Goal: Information Seeking & Learning: Check status

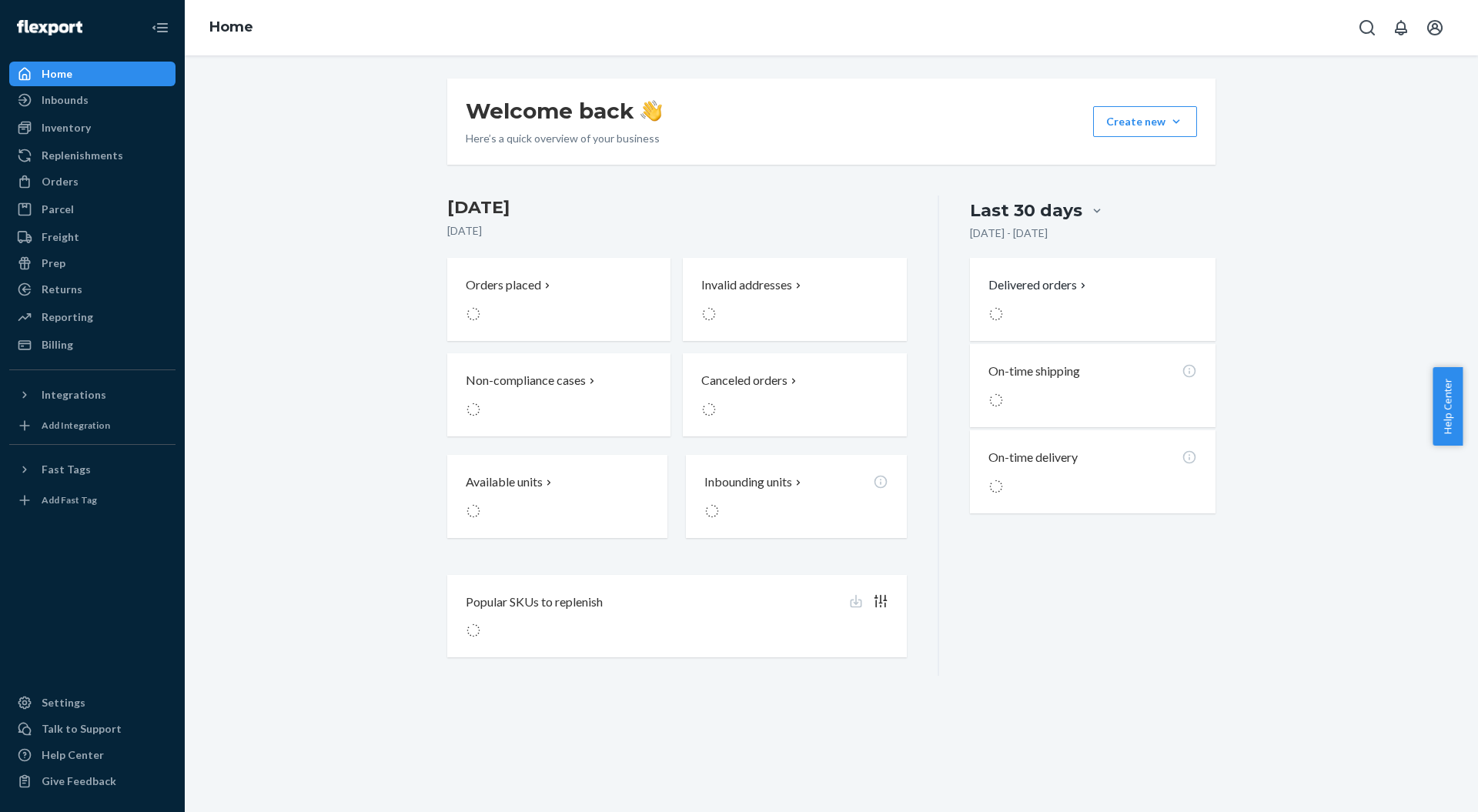
click at [74, 761] on div "Help Center" at bounding box center [73, 755] width 63 height 15
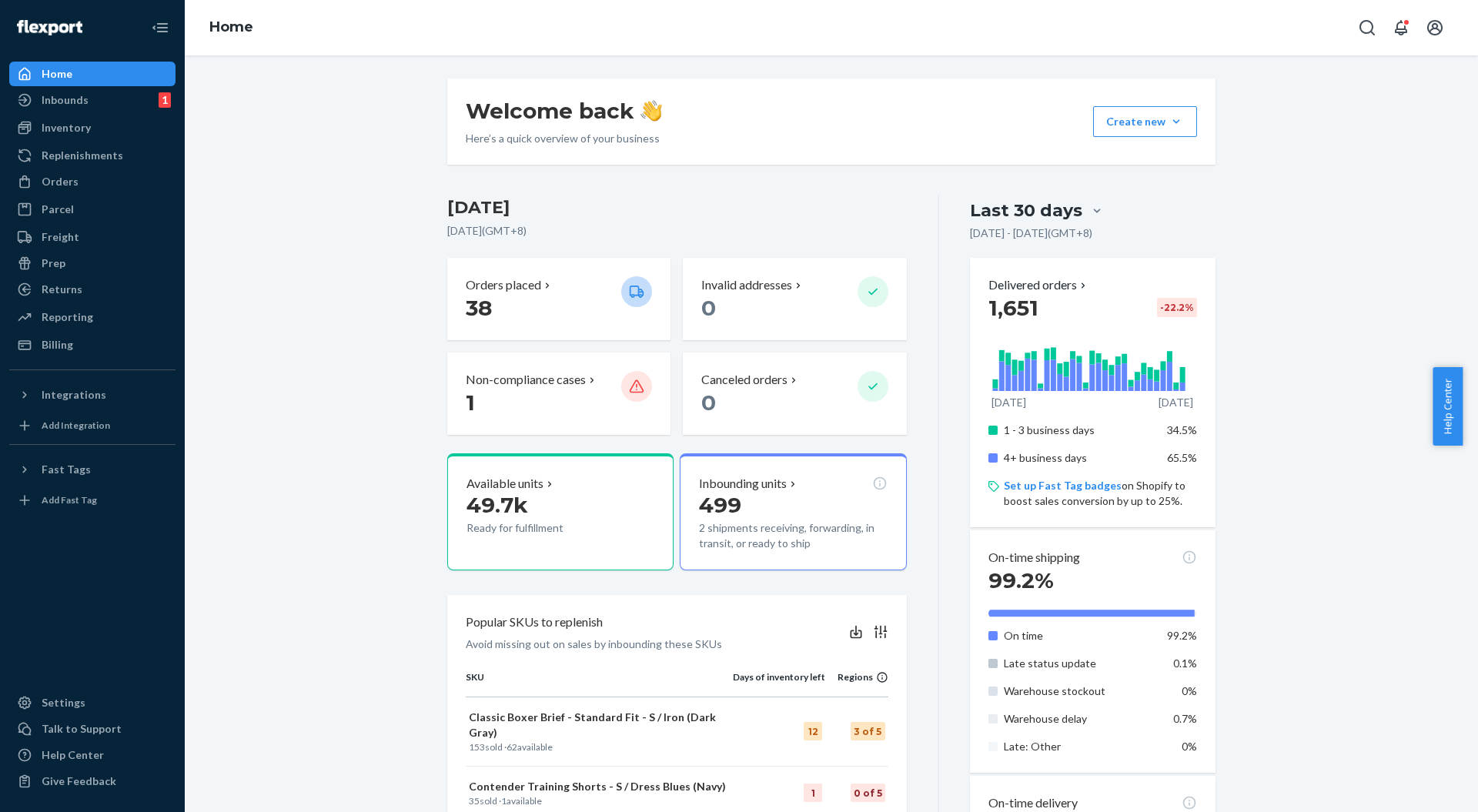
click at [47, 333] on link "Billing" at bounding box center [92, 345] width 166 height 25
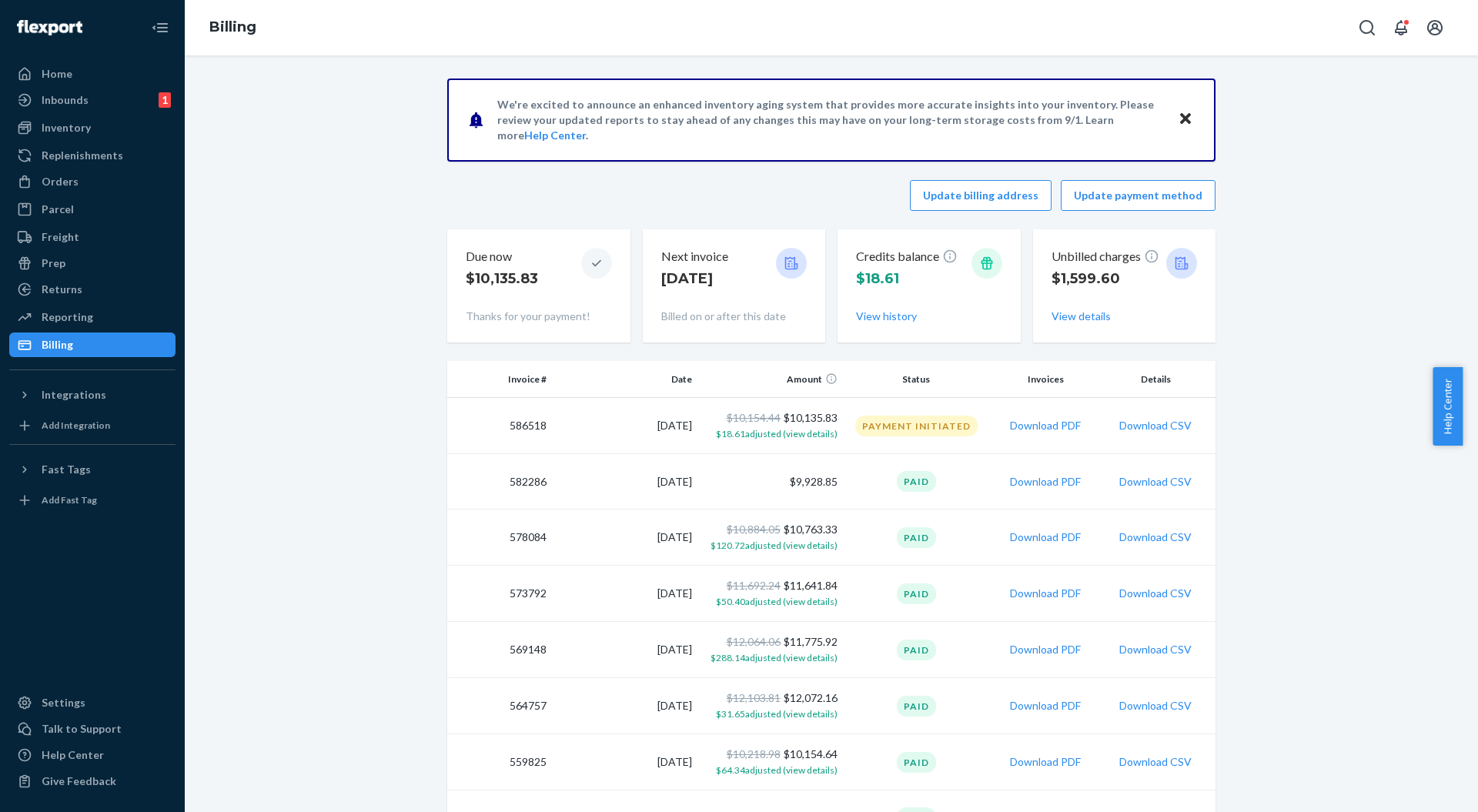
click at [1010, 424] on button "Download PDF" at bounding box center [1046, 425] width 71 height 15
click at [1066, 315] on button "View details" at bounding box center [1082, 316] width 59 height 15
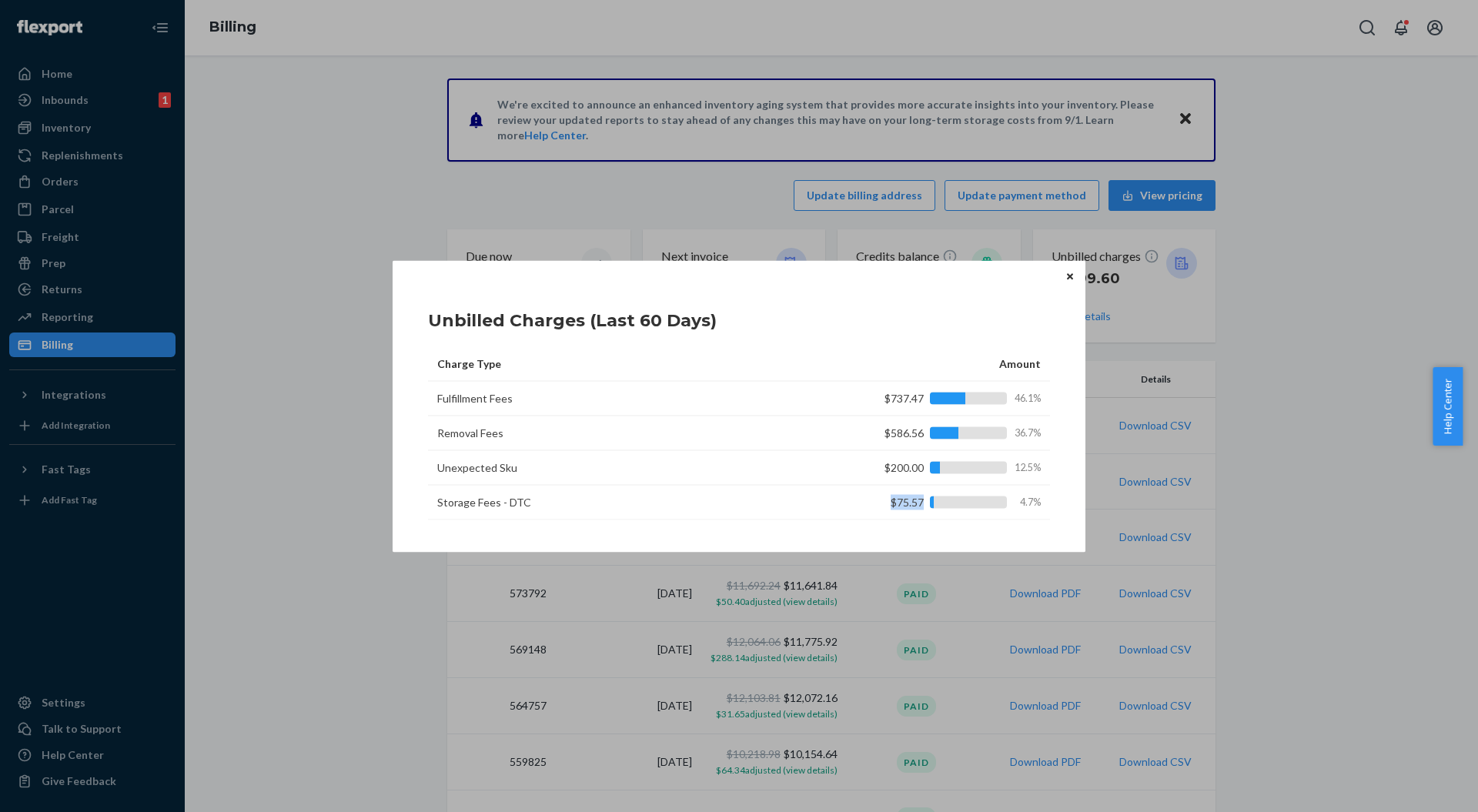
drag, startPoint x: 879, startPoint y: 502, endPoint x: 935, endPoint y: 505, distance: 56.1
click at [935, 505] on div "$75.57 4.7%" at bounding box center [939, 501] width 203 height 15
click at [844, 489] on td "$75.57 4.7%" at bounding box center [932, 501] width 238 height 35
drag, startPoint x: 865, startPoint y: 445, endPoint x: 910, endPoint y: 441, distance: 45.2
click at [910, 441] on td "$586.56 36.7%" at bounding box center [932, 432] width 238 height 35
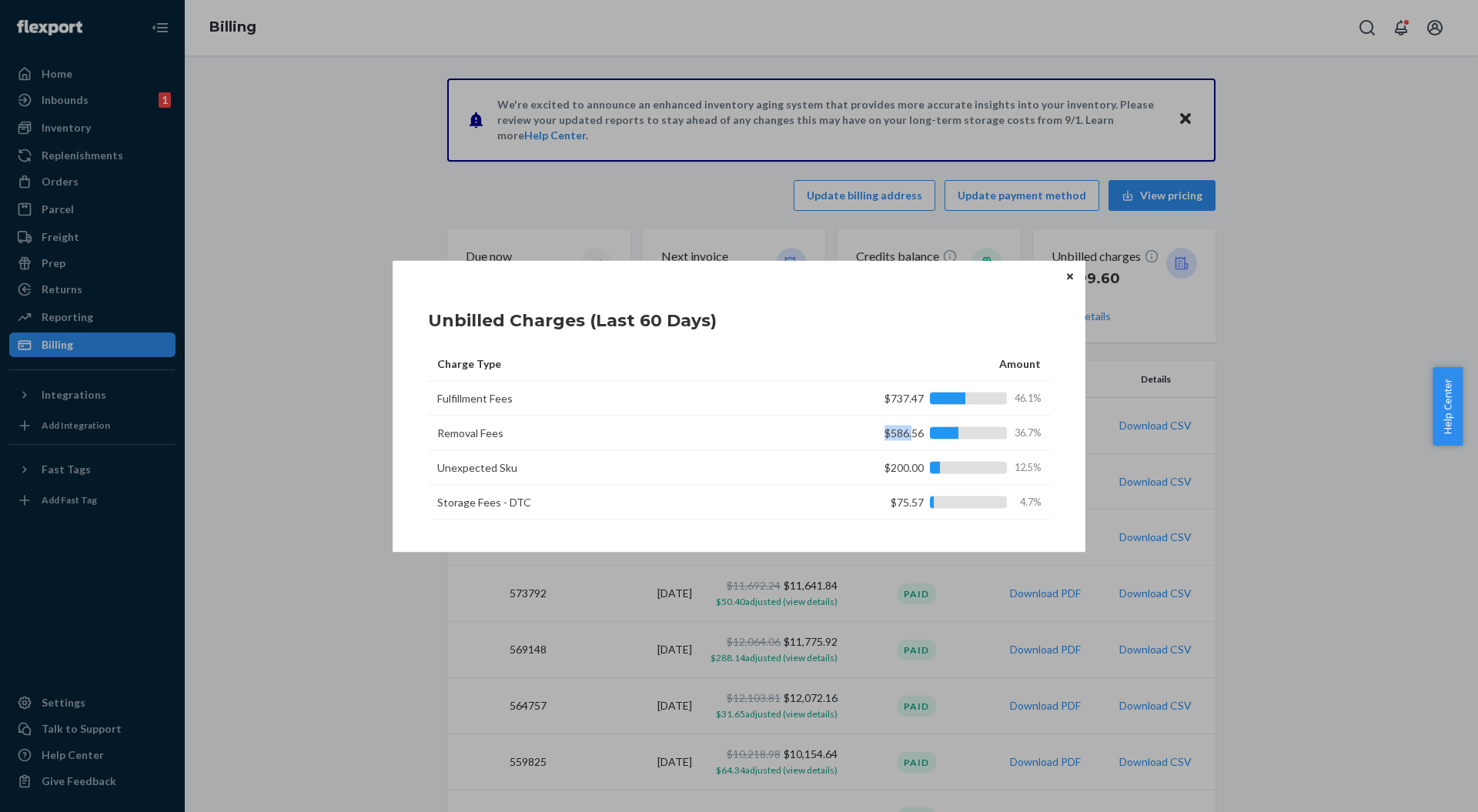
click at [885, 444] on td "$586.56 36.7%" at bounding box center [932, 432] width 238 height 35
drag, startPoint x: 870, startPoint y: 465, endPoint x: 945, endPoint y: 465, distance: 75.0
click at [945, 465] on div "$200.00 12.5%" at bounding box center [939, 467] width 203 height 15
click at [928, 471] on div "$200.00 12.5%" at bounding box center [939, 467] width 203 height 15
drag, startPoint x: 858, startPoint y: 461, endPoint x: 929, endPoint y: 462, distance: 71.0
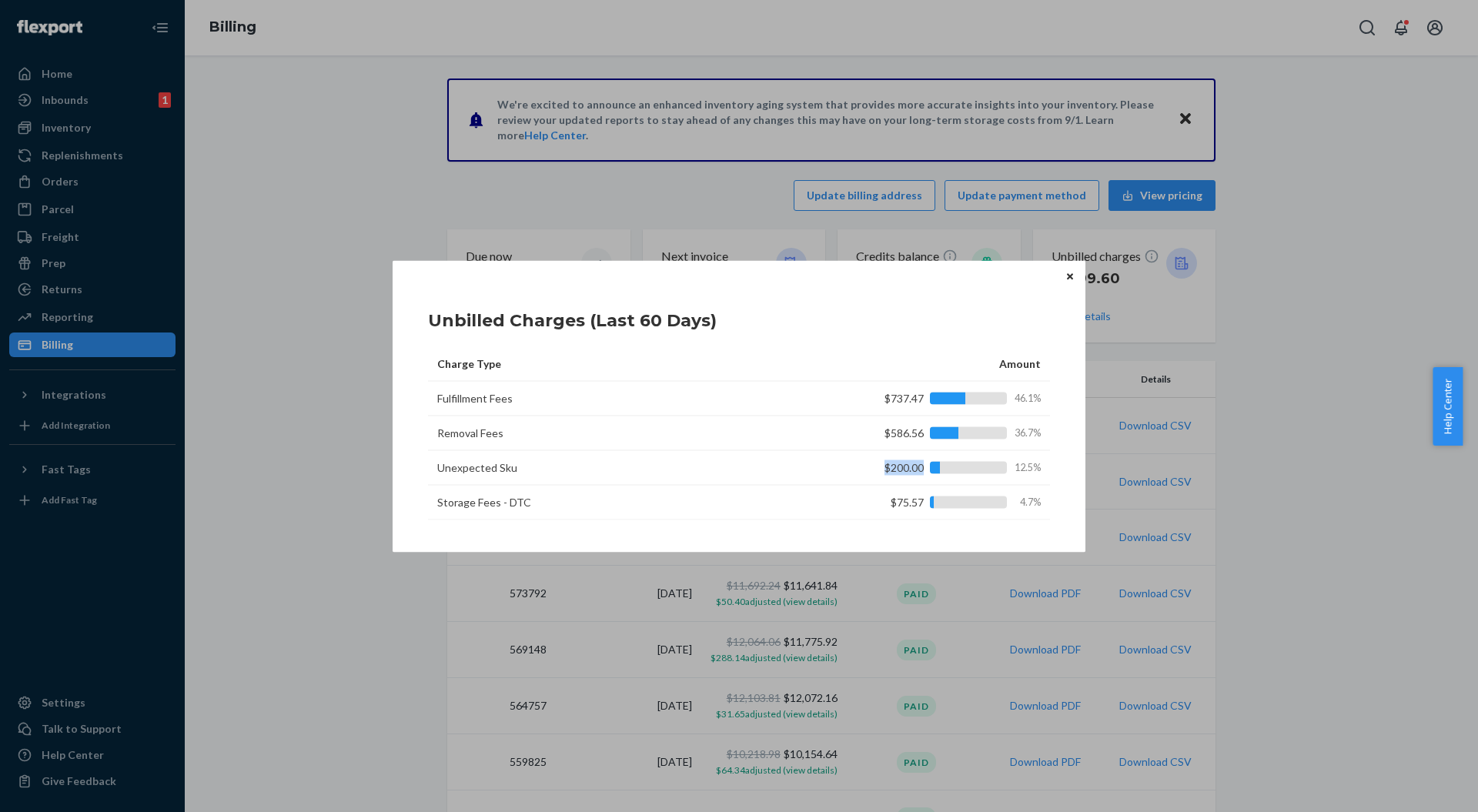
click at [929, 462] on div "$200.00 12.5%" at bounding box center [939, 467] width 203 height 15
click at [887, 471] on div "$200.00 12.5%" at bounding box center [939, 467] width 203 height 15
click at [858, 469] on div "$200.00 12.5%" at bounding box center [939, 467] width 203 height 15
click at [940, 469] on div "$200.00 12.5%" at bounding box center [939, 467] width 203 height 15
click at [850, 477] on td "$200.00 12.5%" at bounding box center [932, 467] width 238 height 35
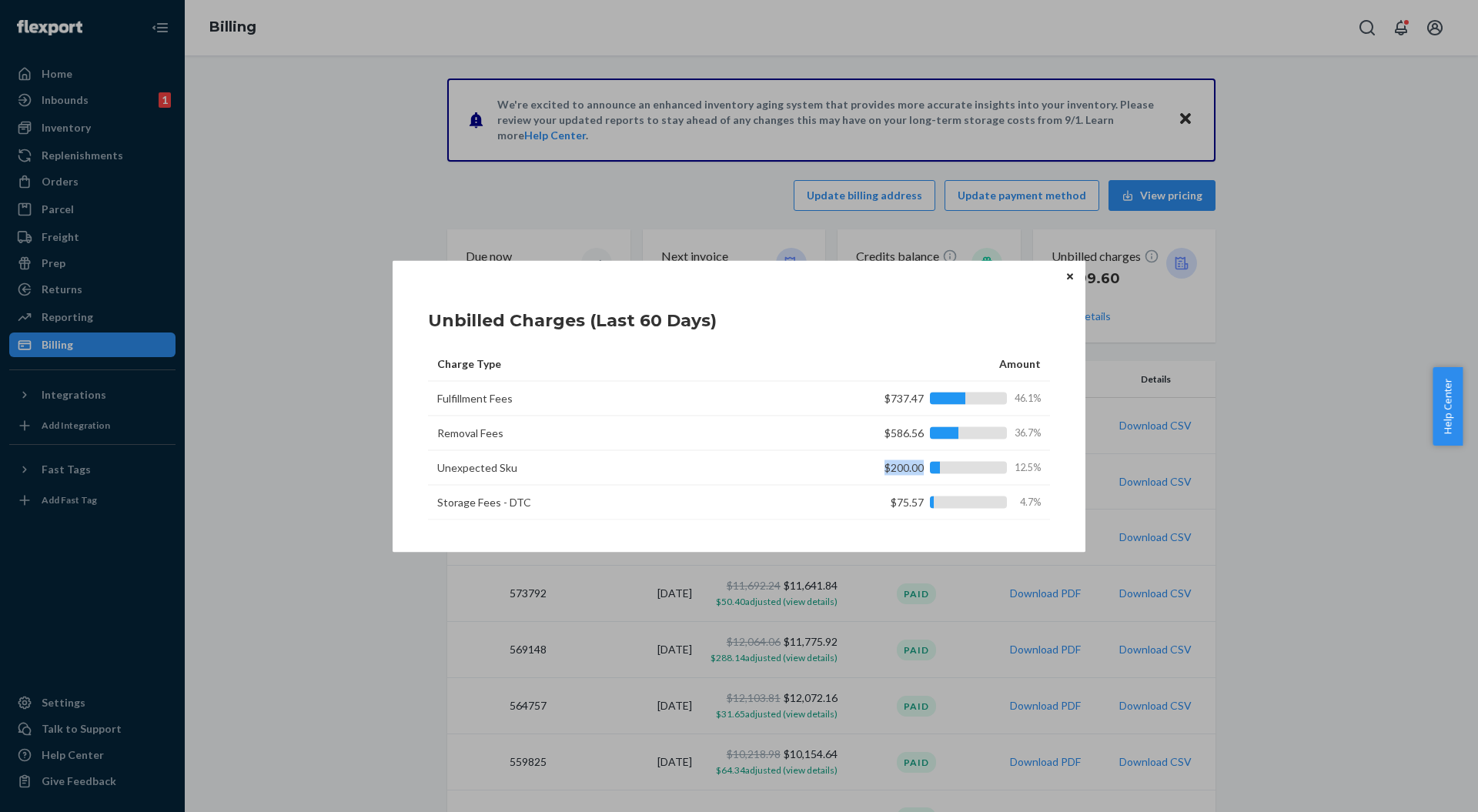
click at [827, 467] on td "$200.00 12.5%" at bounding box center [932, 467] width 238 height 35
drag, startPoint x: 827, startPoint y: 467, endPoint x: 945, endPoint y: 473, distance: 118.2
click at [945, 473] on td "$200.00 12.5%" at bounding box center [932, 467] width 238 height 35
click at [867, 463] on div "$200.00 12.5%" at bounding box center [939, 467] width 203 height 15
click at [1066, 284] on button "Close" at bounding box center [1070, 276] width 15 height 17
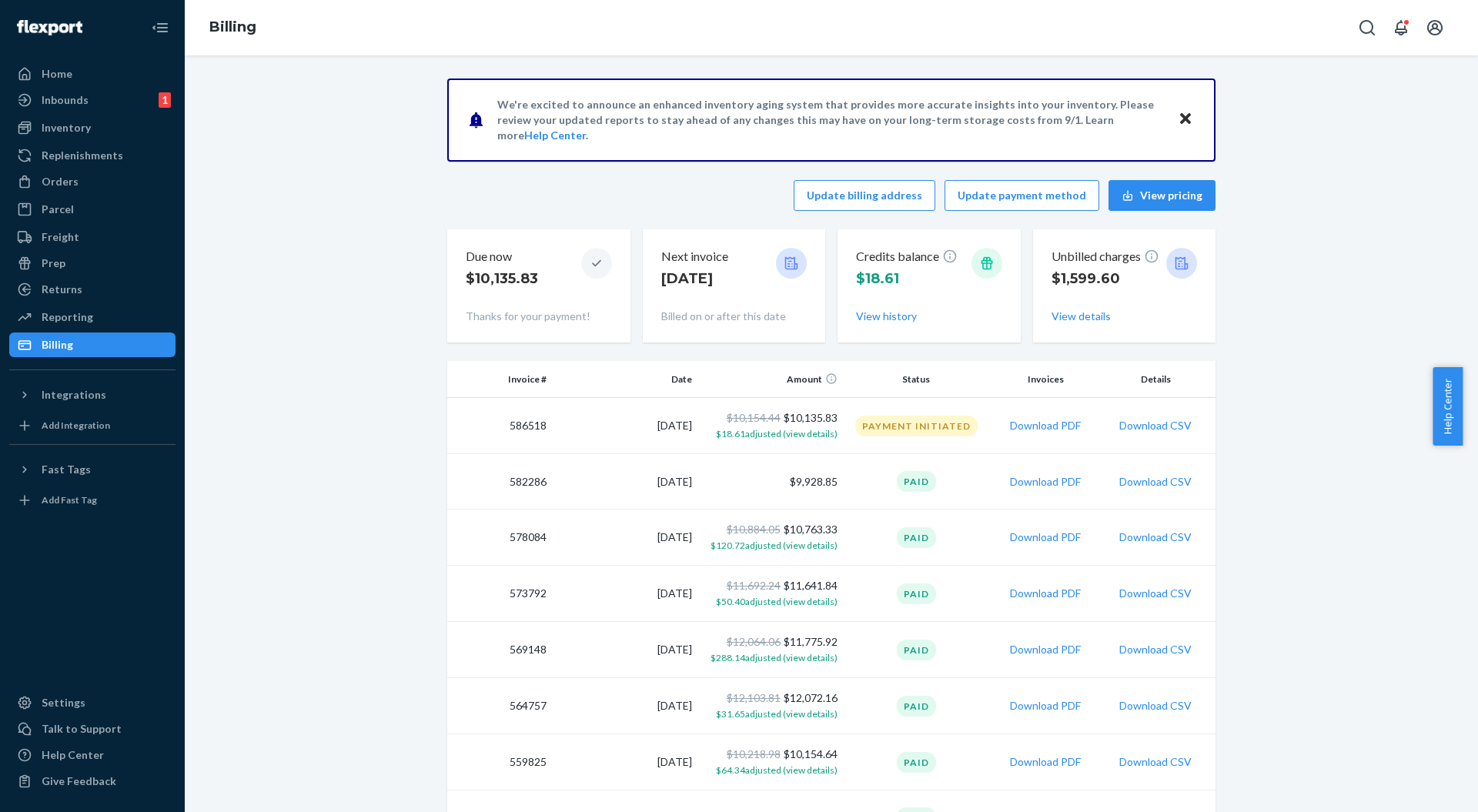
click at [72, 104] on div "Inbounds" at bounding box center [65, 99] width 47 height 15
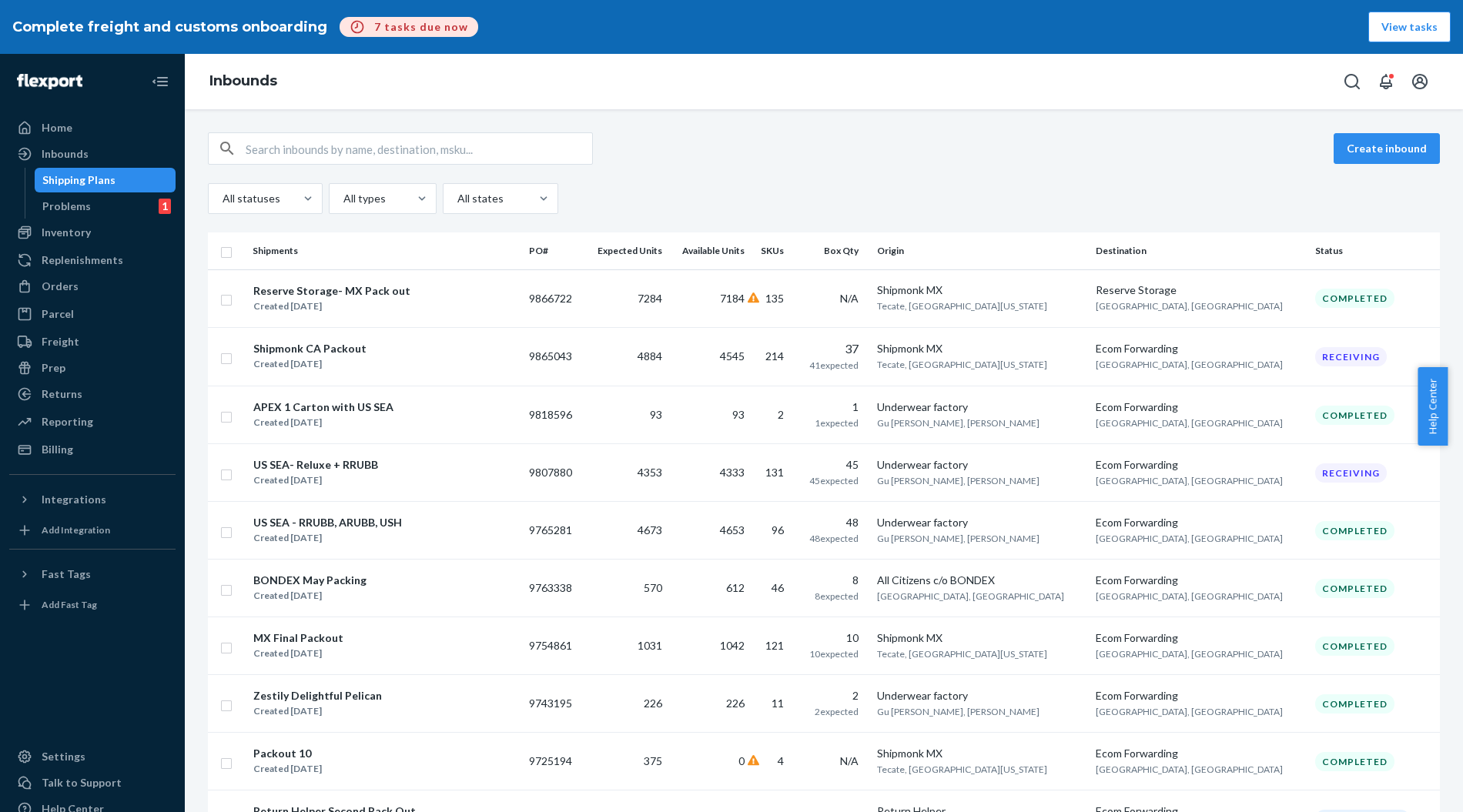
click at [331, 291] on div "Reserve Storage- MX Pack out" at bounding box center [332, 290] width 157 height 15
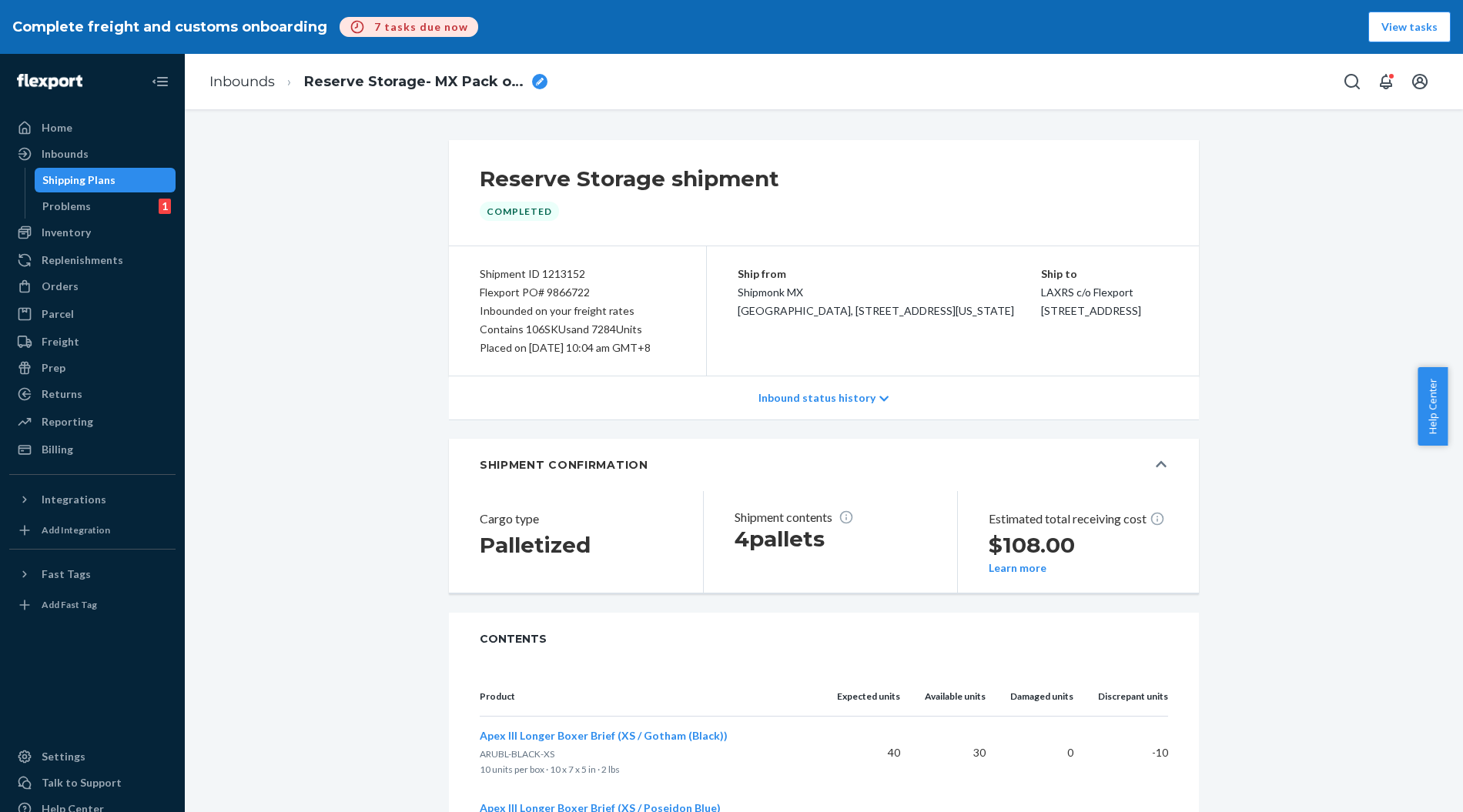
scroll to position [205, 0]
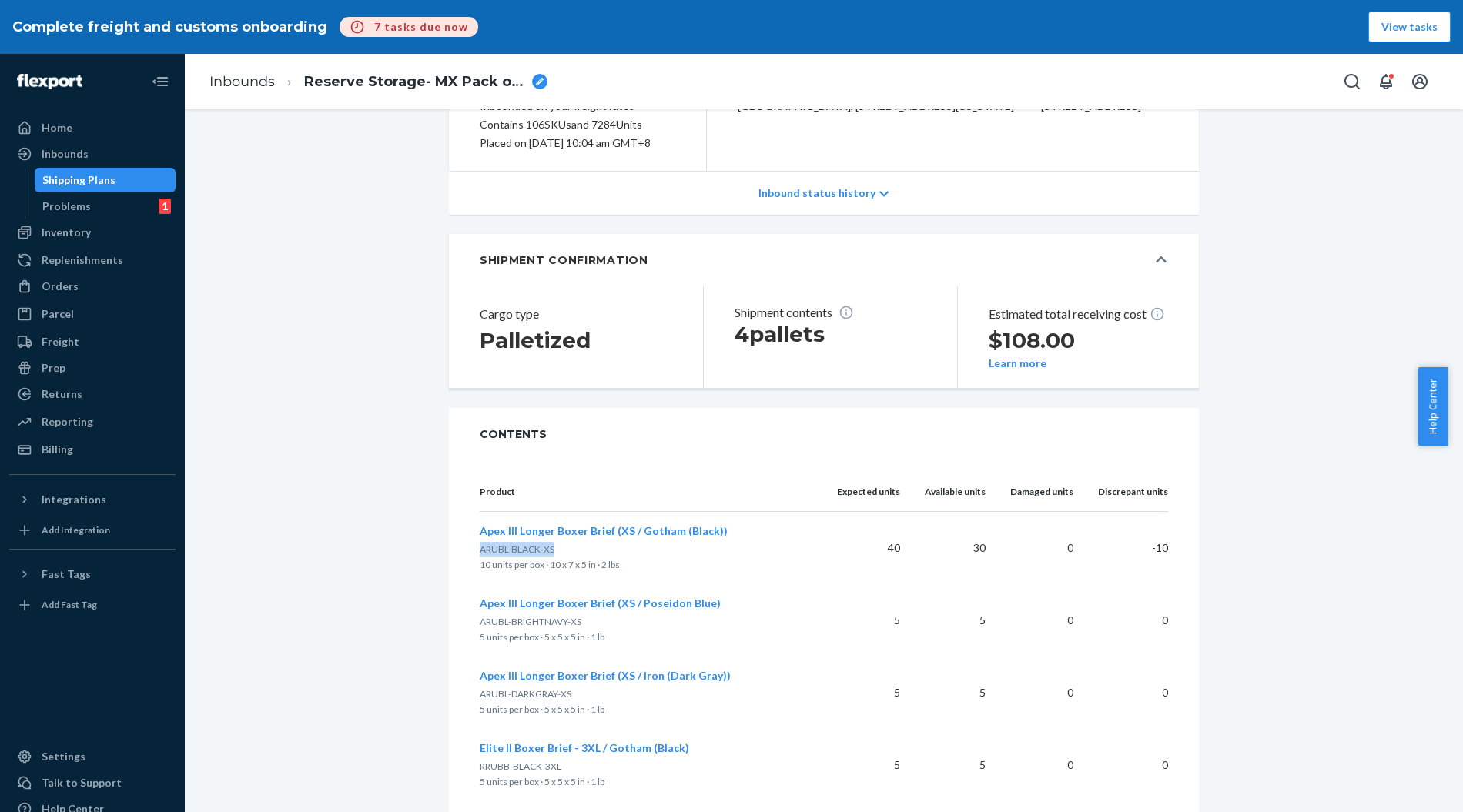
drag, startPoint x: 551, startPoint y: 563, endPoint x: 474, endPoint y: 567, distance: 77.1
click at [480, 558] on p "ARUBL-BLACK-XS" at bounding box center [646, 549] width 333 height 15
copy span "ARUBL-BLACK-XS"
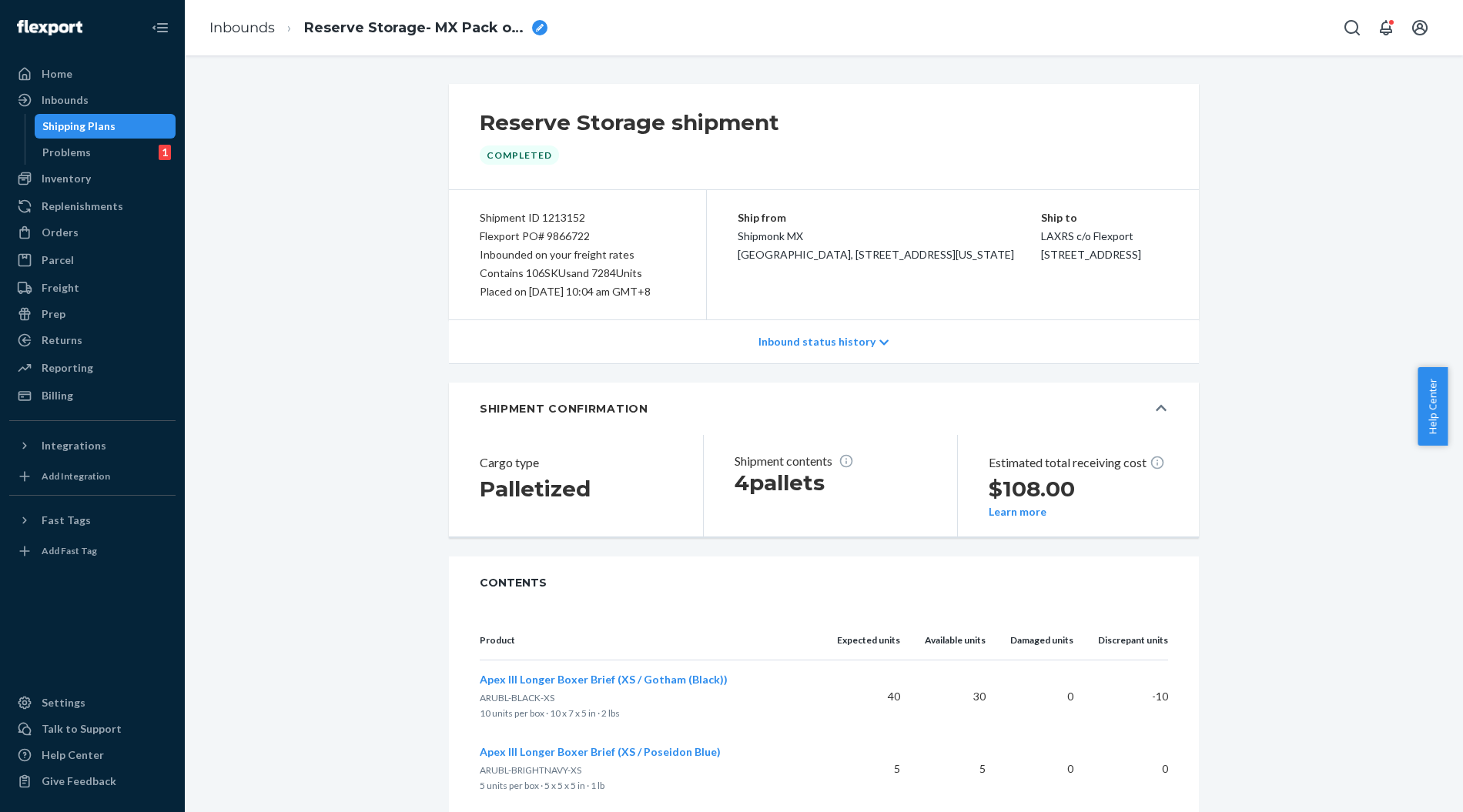
scroll to position [0, 0]
click at [1181, 227] on div "Ship from Shipmonk MX Parque Industrial El Bajio, Los Olivos 6500-Int. 1-F, Tec…" at bounding box center [953, 257] width 492 height 129
click at [533, 303] on div "Placed on 07/23/2025 at 10:04 am GMT+8" at bounding box center [578, 294] width 196 height 18
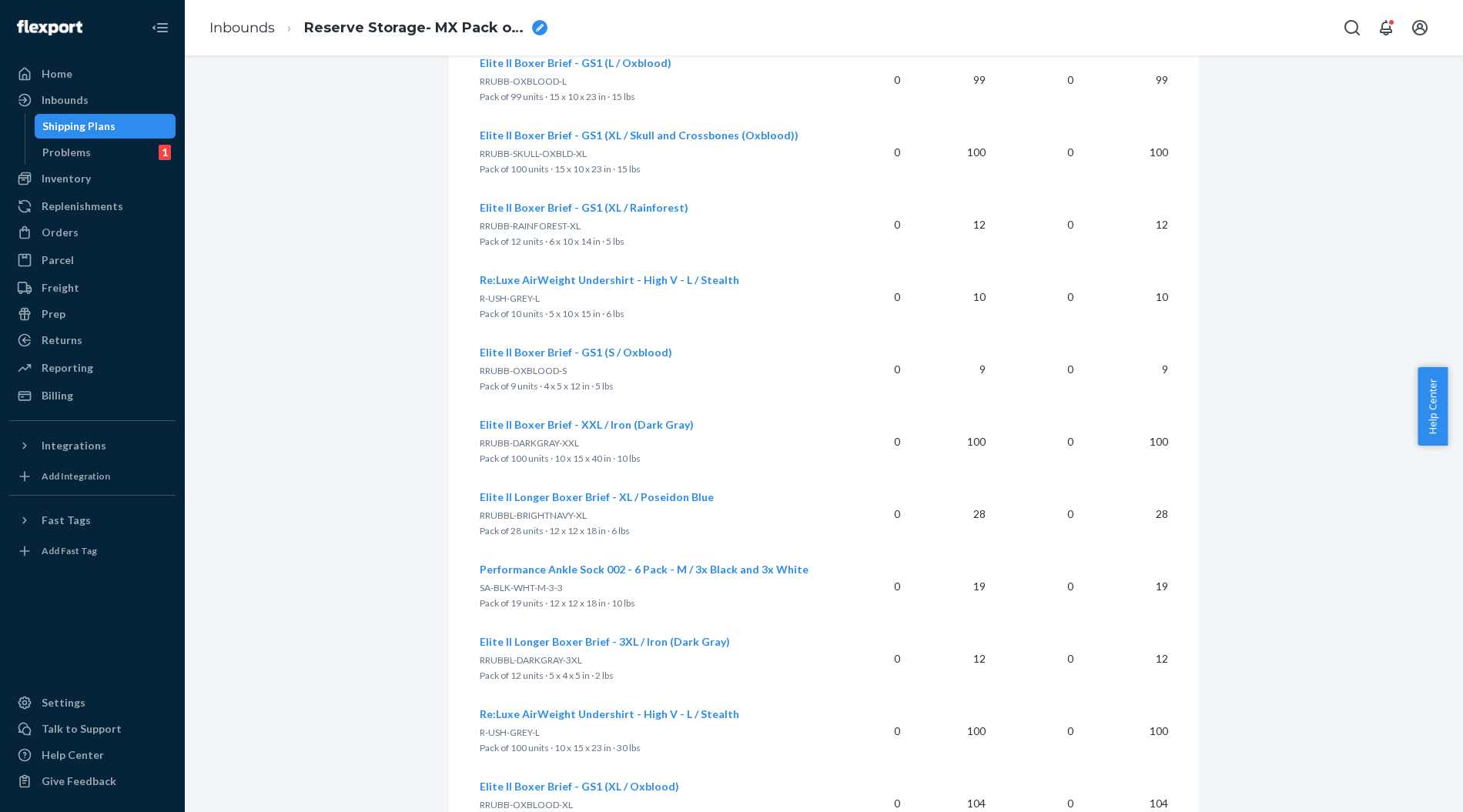
scroll to position [11602, 0]
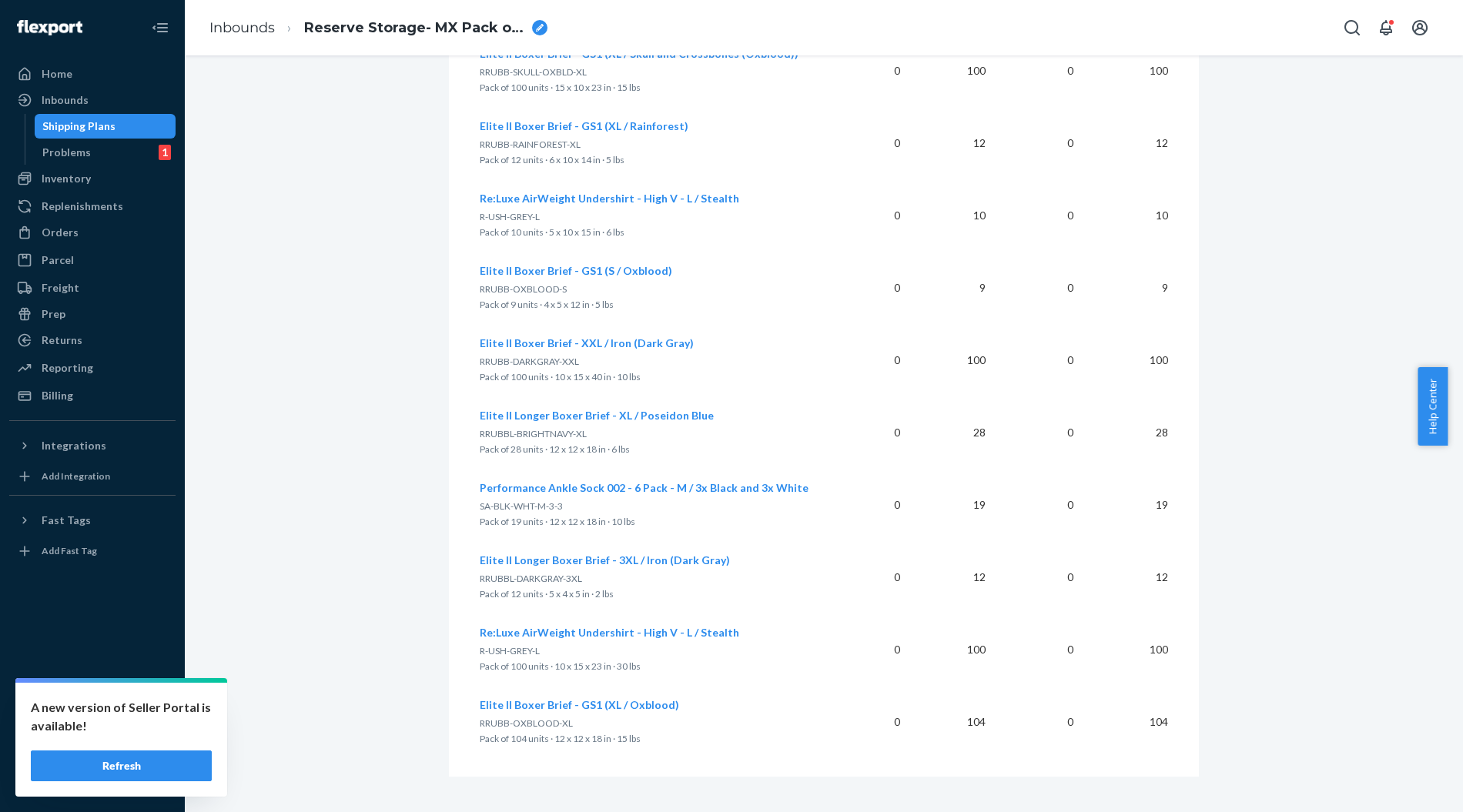
click at [161, 787] on div "A new version of Seller Portal is available! Refresh" at bounding box center [121, 740] width 212 height 114
click at [161, 761] on button "Refresh" at bounding box center [120, 766] width 181 height 30
click at [129, 784] on div "A new version of Seller Portal is available! Refresh" at bounding box center [121, 740] width 212 height 114
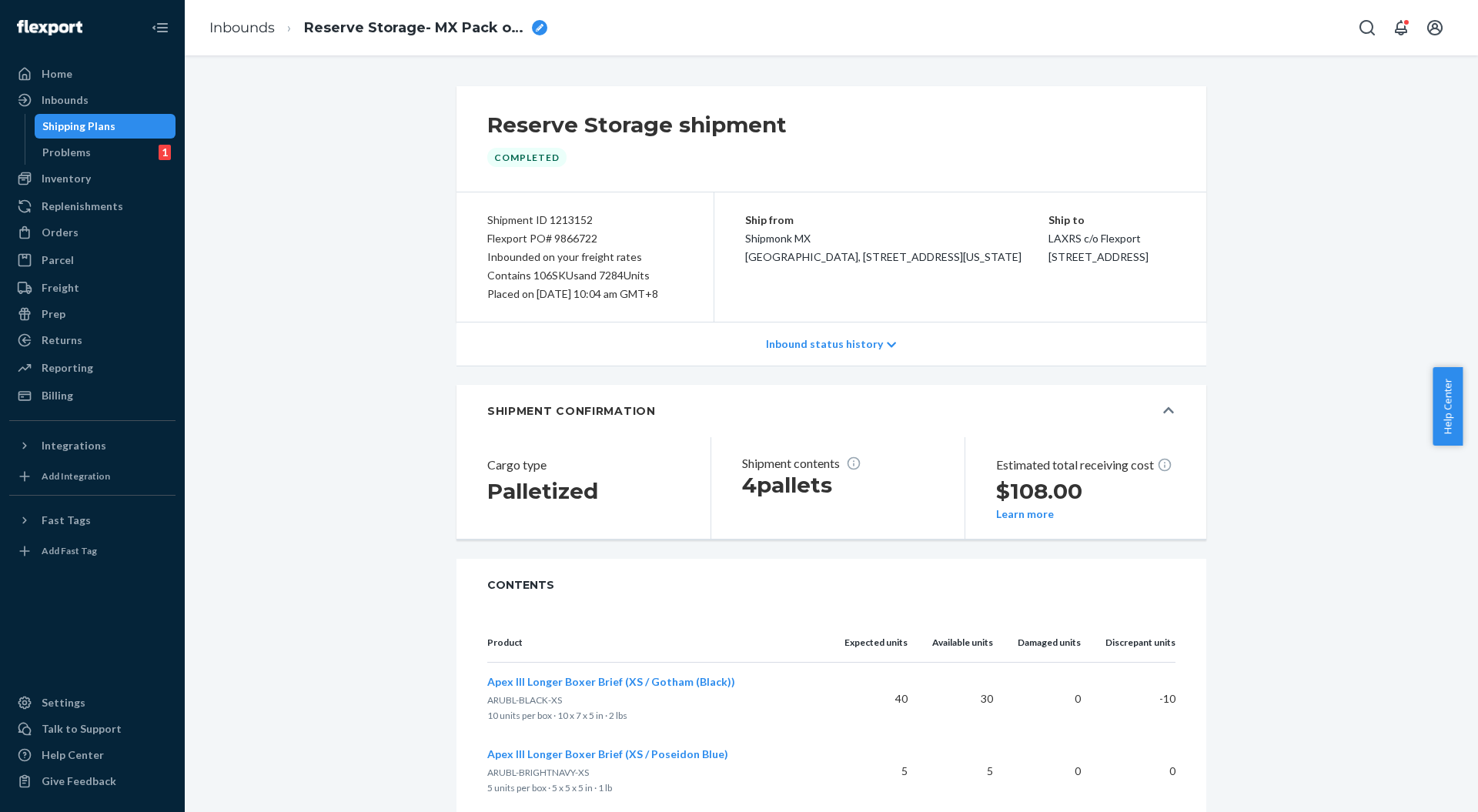
click at [69, 79] on div "Home" at bounding box center [57, 74] width 30 height 15
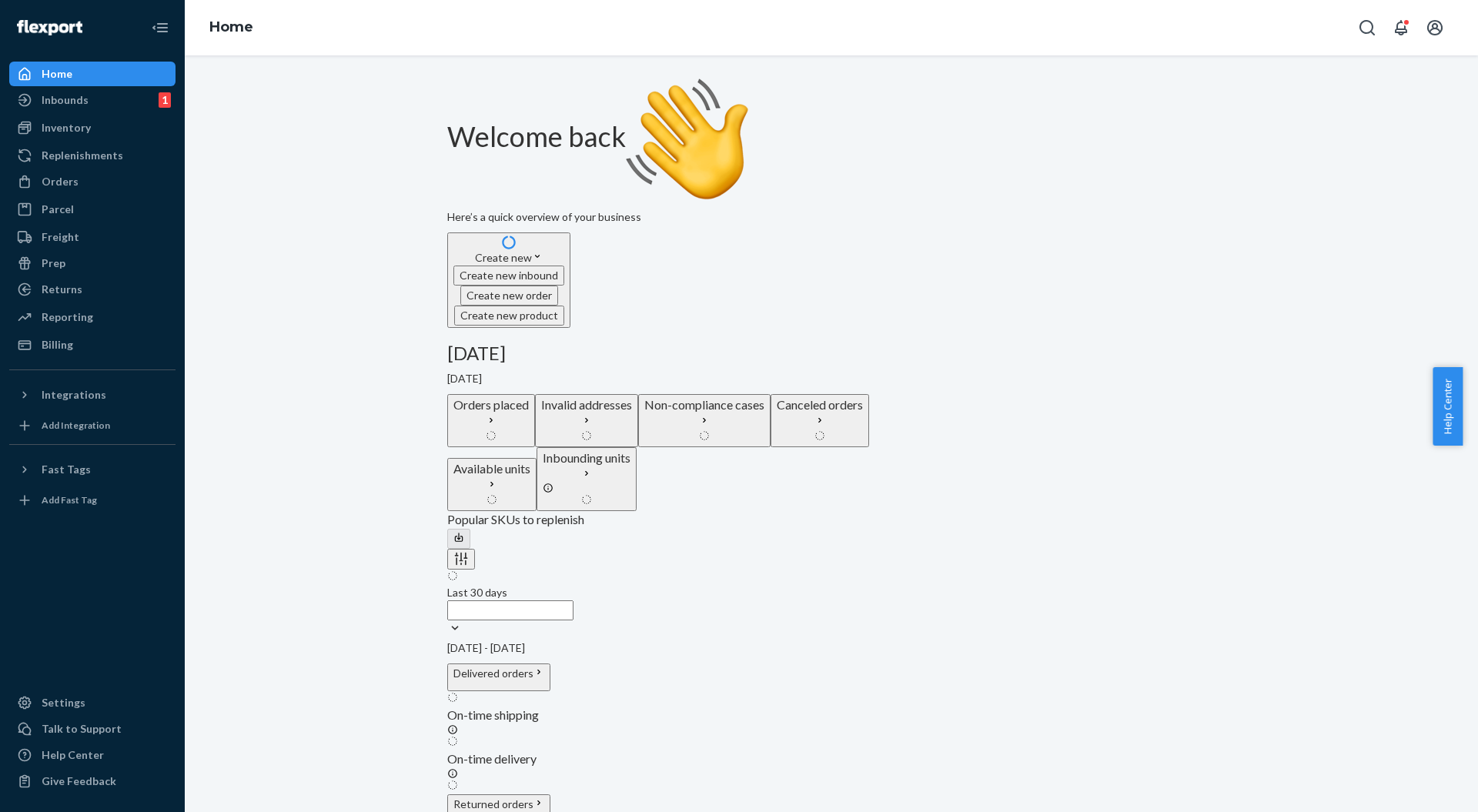
click at [427, 270] on div "Welcome back Here’s a quick overview of your business Create new Create new inb…" at bounding box center [831, 480] width 1270 height 802
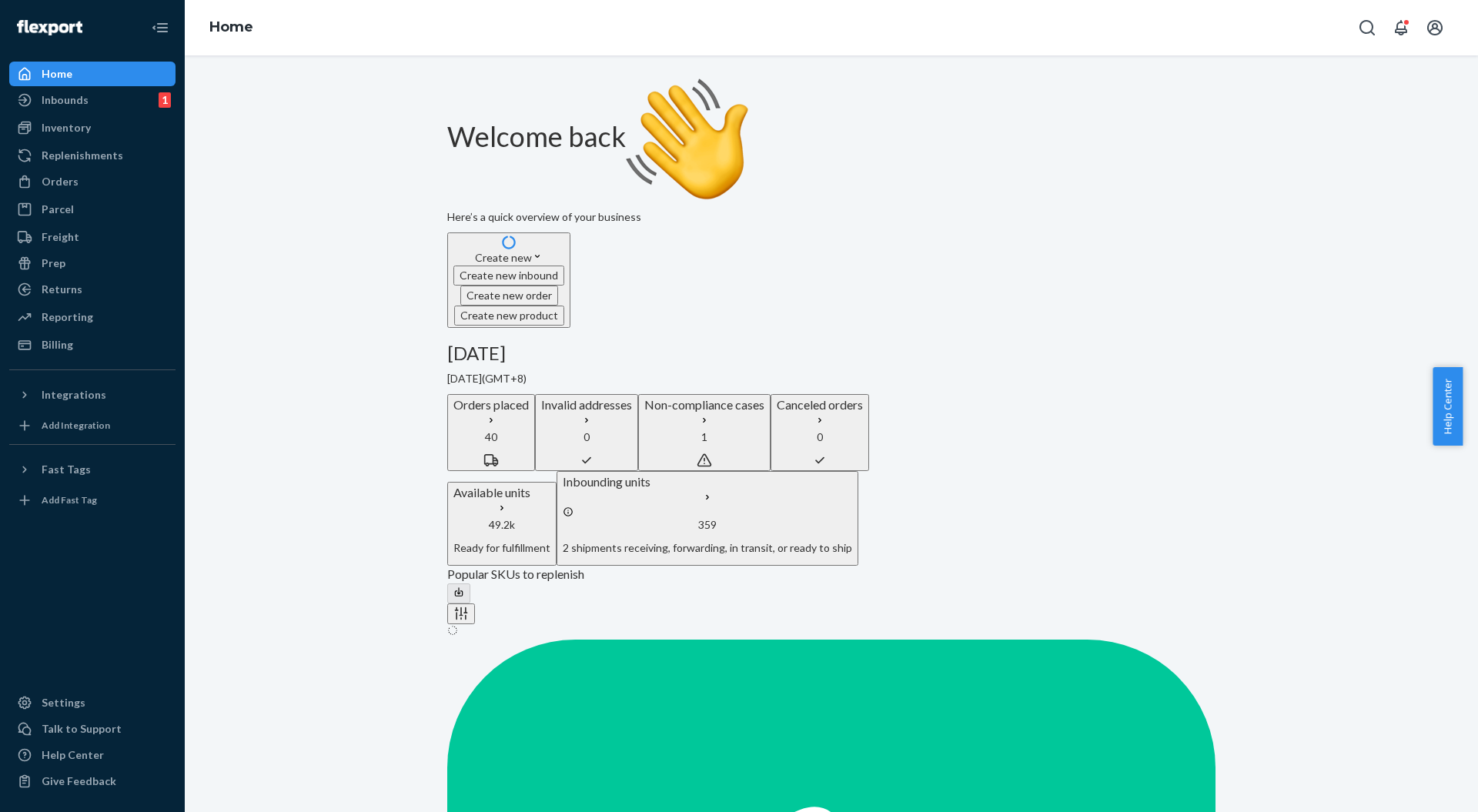
click at [104, 104] on div "Inbounds 1" at bounding box center [91, 99] width 163 height 22
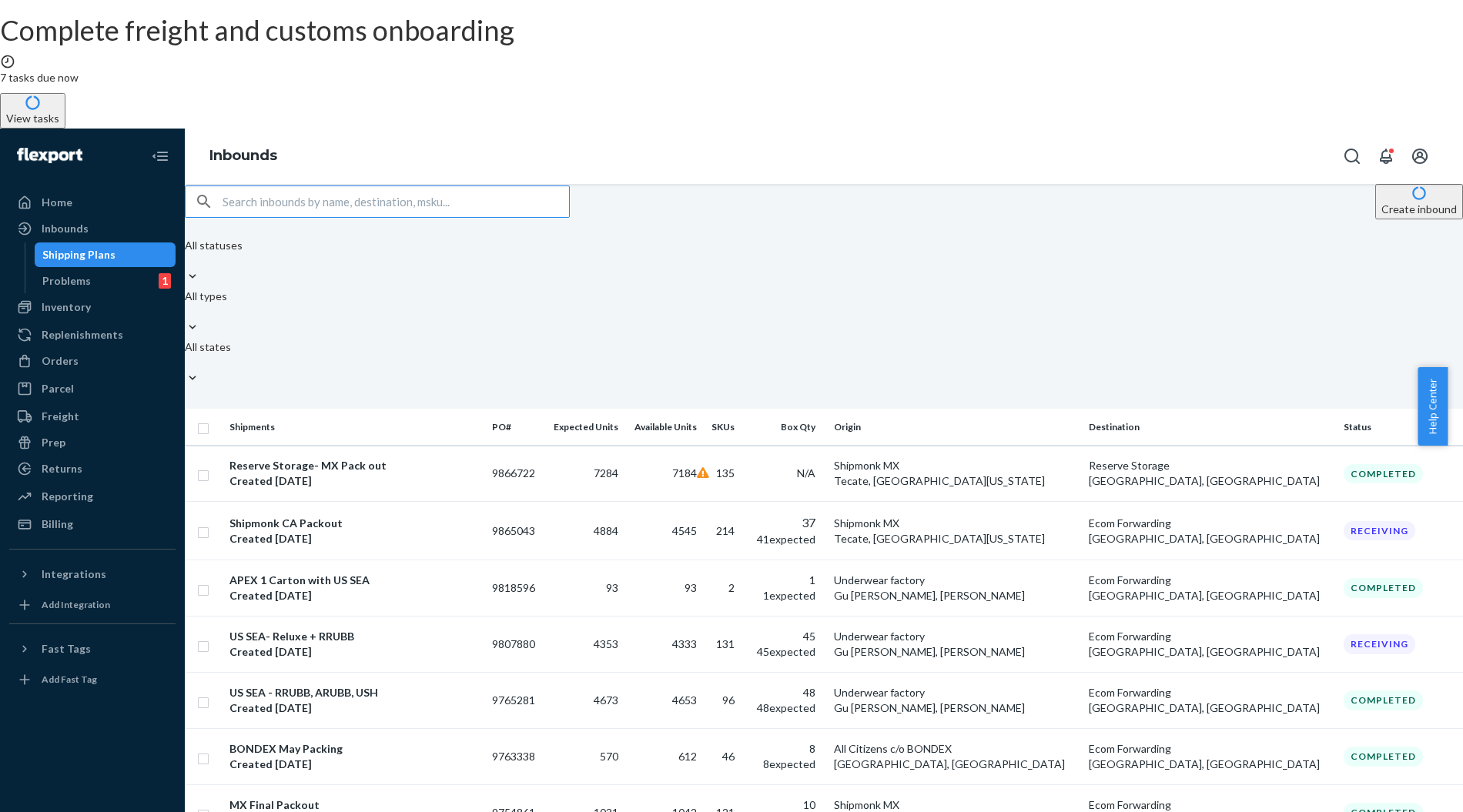
click at [811, 238] on div "All statuses All types All states" at bounding box center [823, 314] width 1278 height 152
click at [880, 184] on div "Create inbound All statuses All types All states" at bounding box center [823, 286] width 1278 height 206
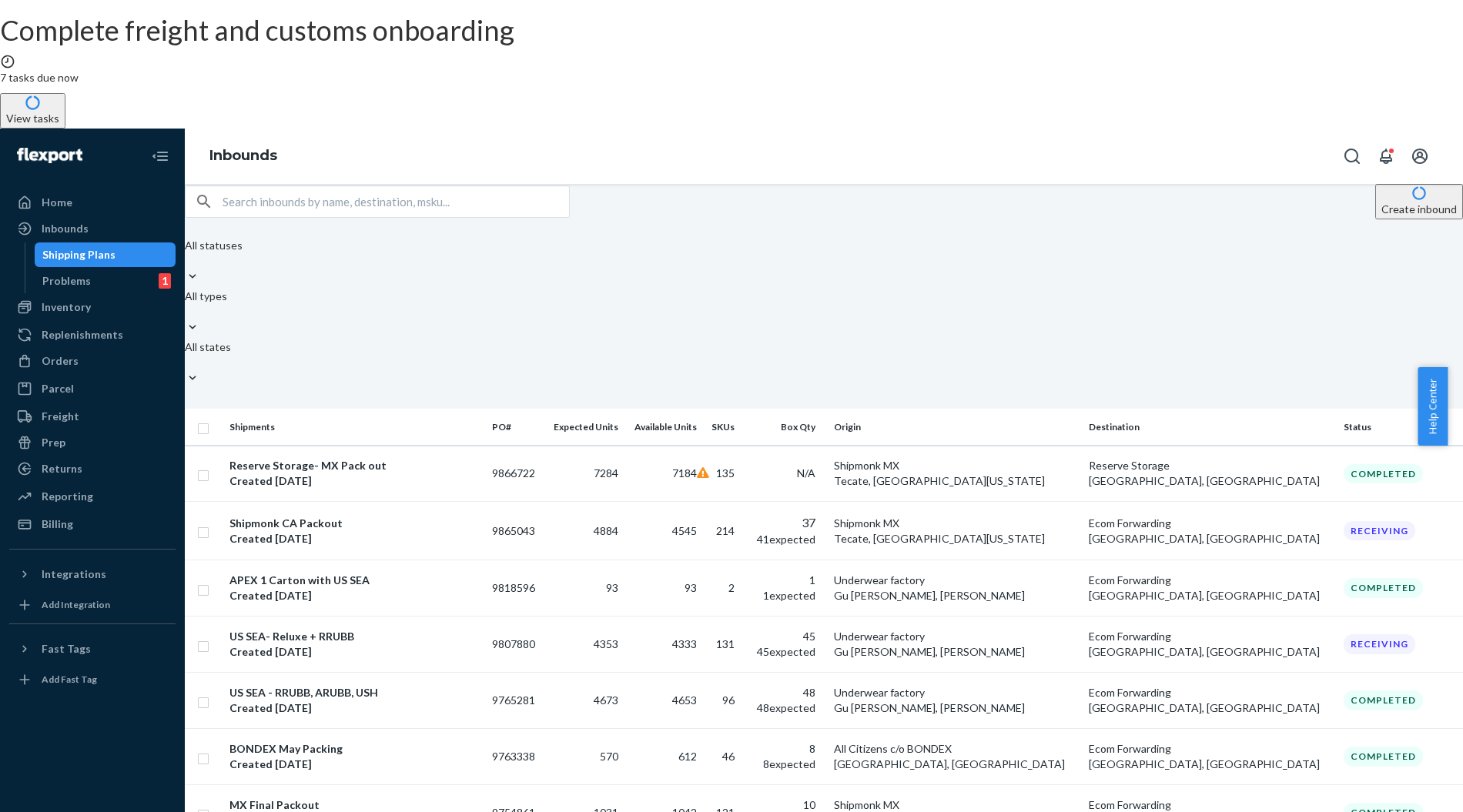
click at [602, 184] on div "Create inbound All statuses All types All states Shipments PO# Expected Units A…" at bounding box center [823, 562] width 1278 height 757
click at [59, 517] on div "Billing" at bounding box center [57, 524] width 31 height 15
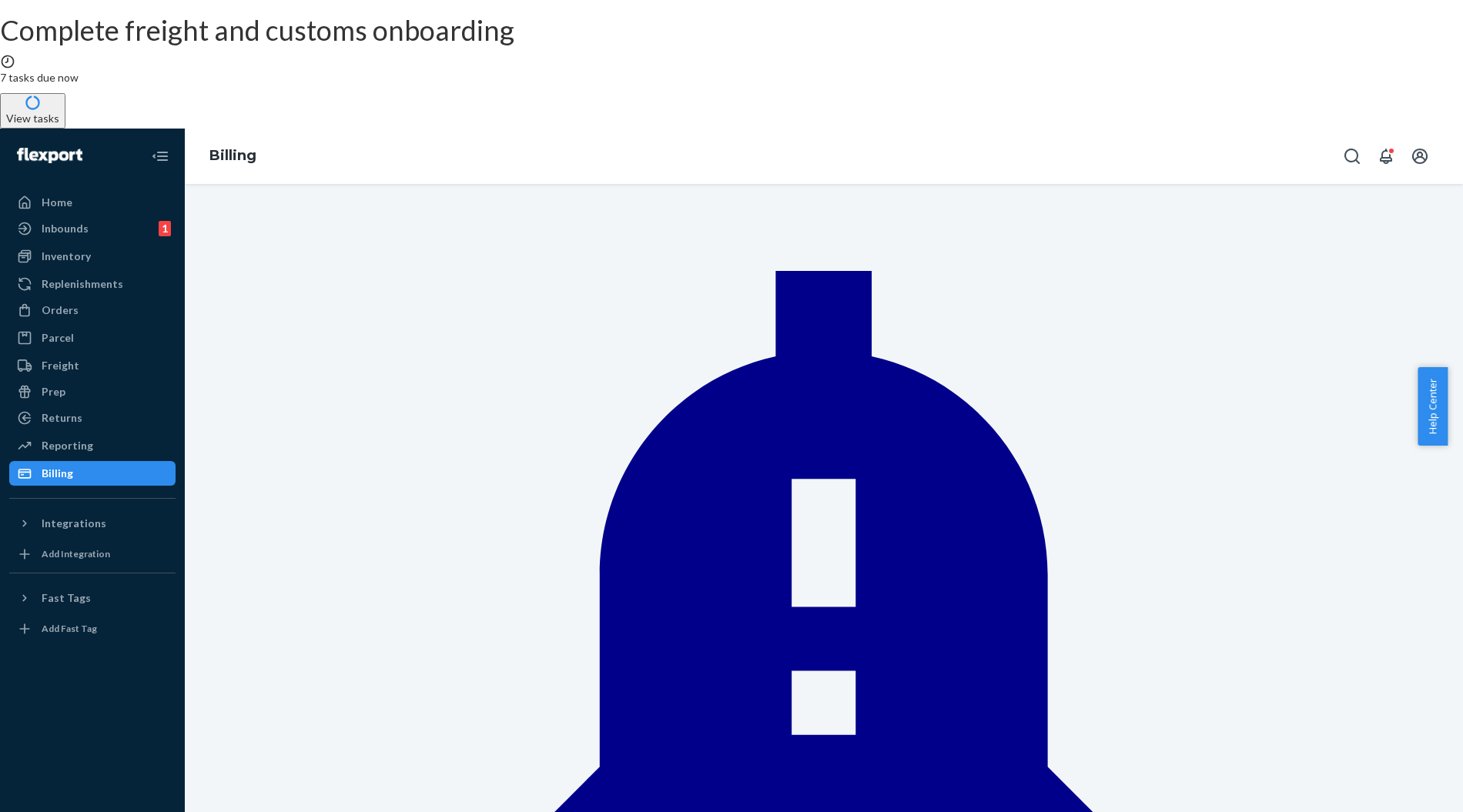
click at [75, 438] on div "Reporting" at bounding box center [67, 445] width 51 height 15
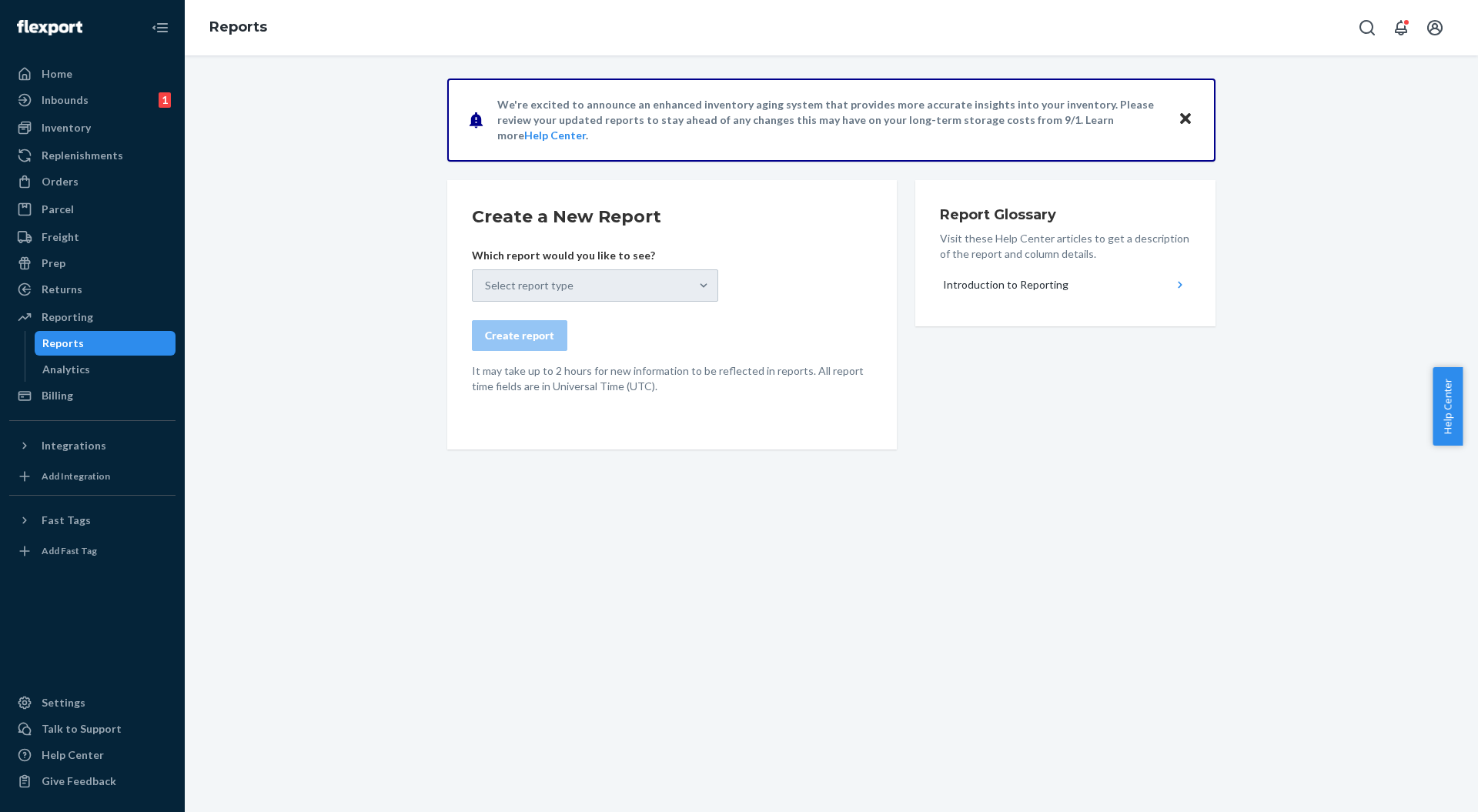
click at [672, 410] on div "Create a New Report Which report would you like to see? Select report type Crea…" at bounding box center [672, 315] width 449 height 270
click at [377, 179] on div "We're excited to announce an enhanced inventory aging system that provides more…" at bounding box center [831, 310] width 1270 height 462
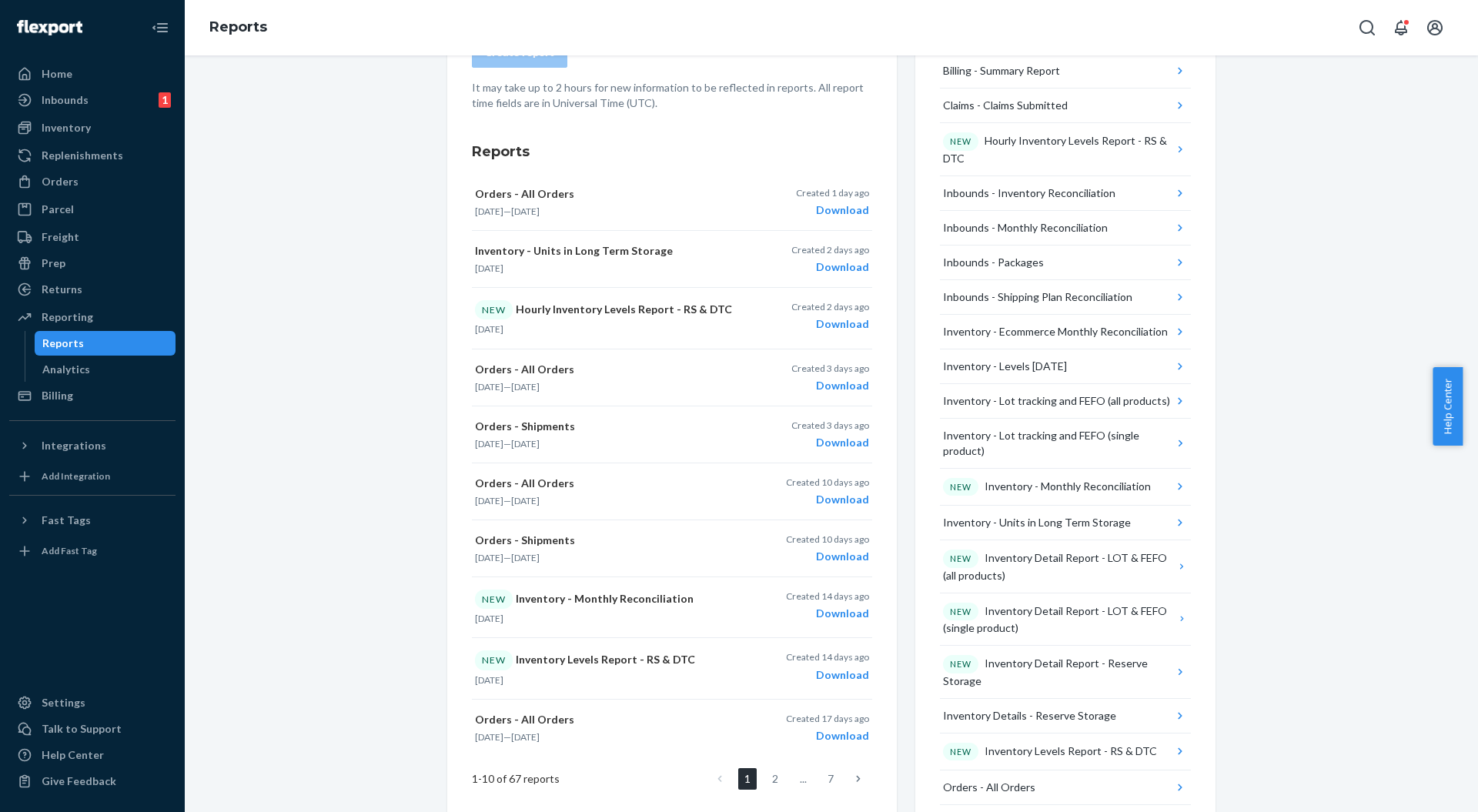
scroll to position [308, 0]
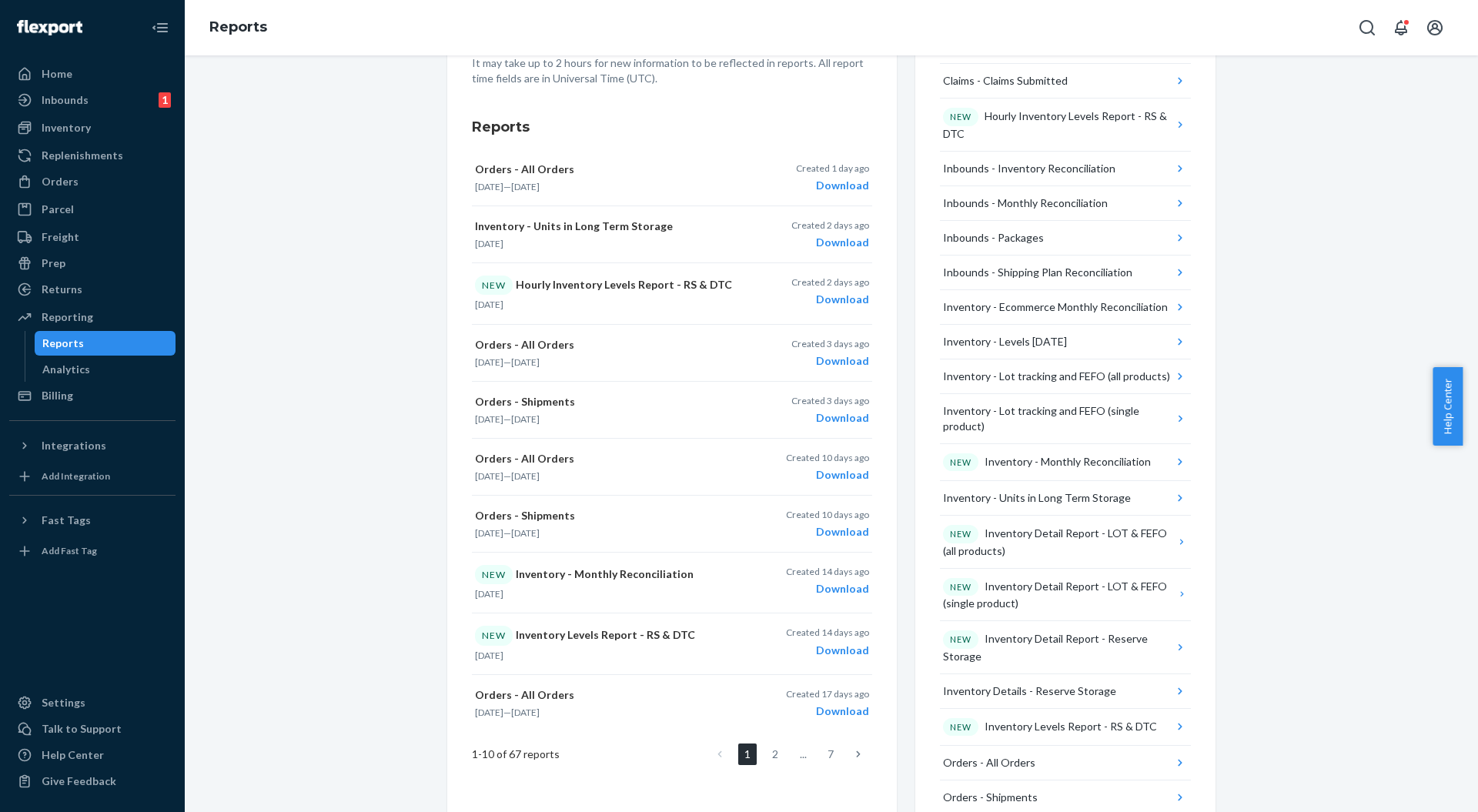
click at [766, 751] on link "2" at bounding box center [775, 754] width 18 height 22
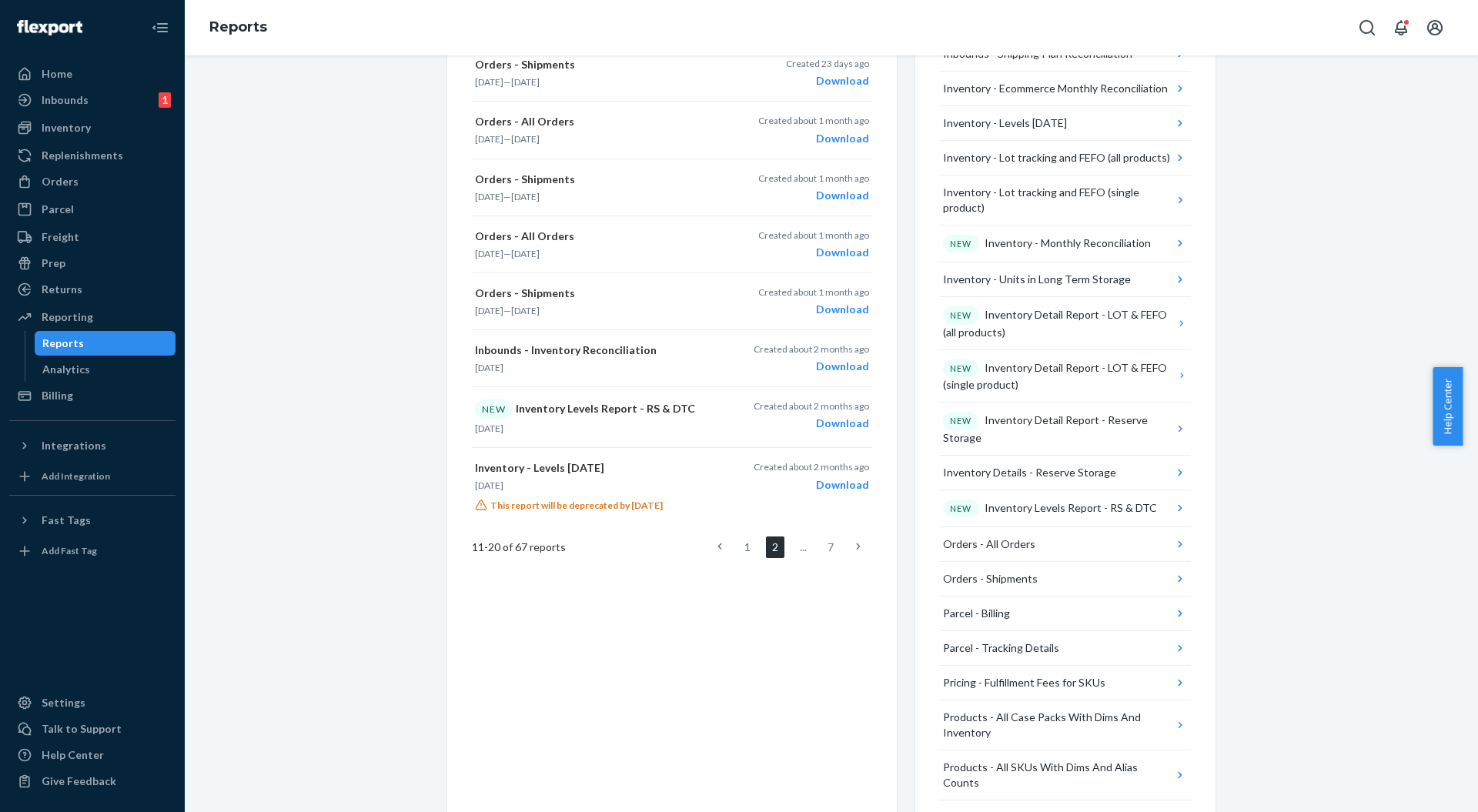
scroll to position [616, 0]
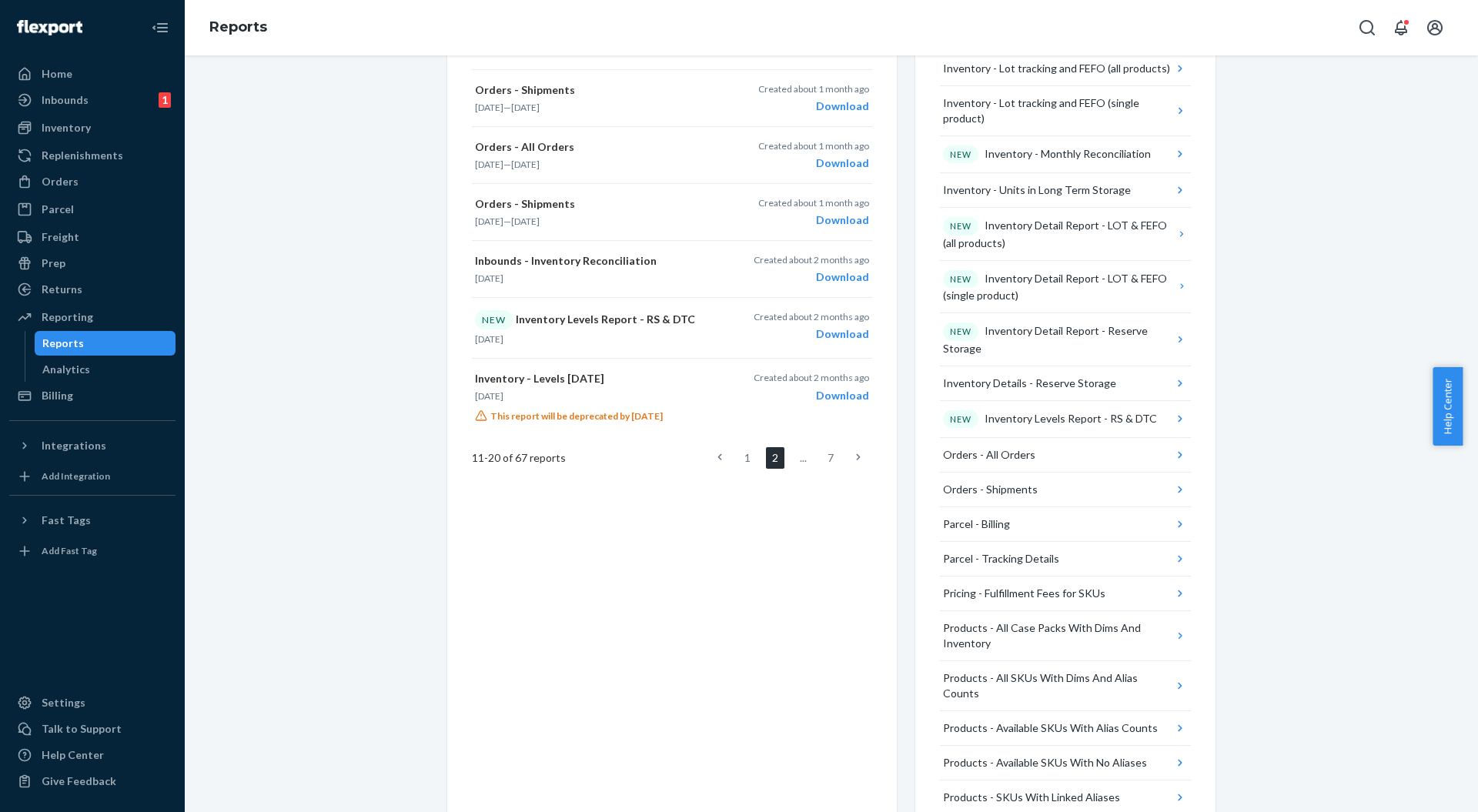
click at [850, 449] on link at bounding box center [858, 457] width 17 height 22
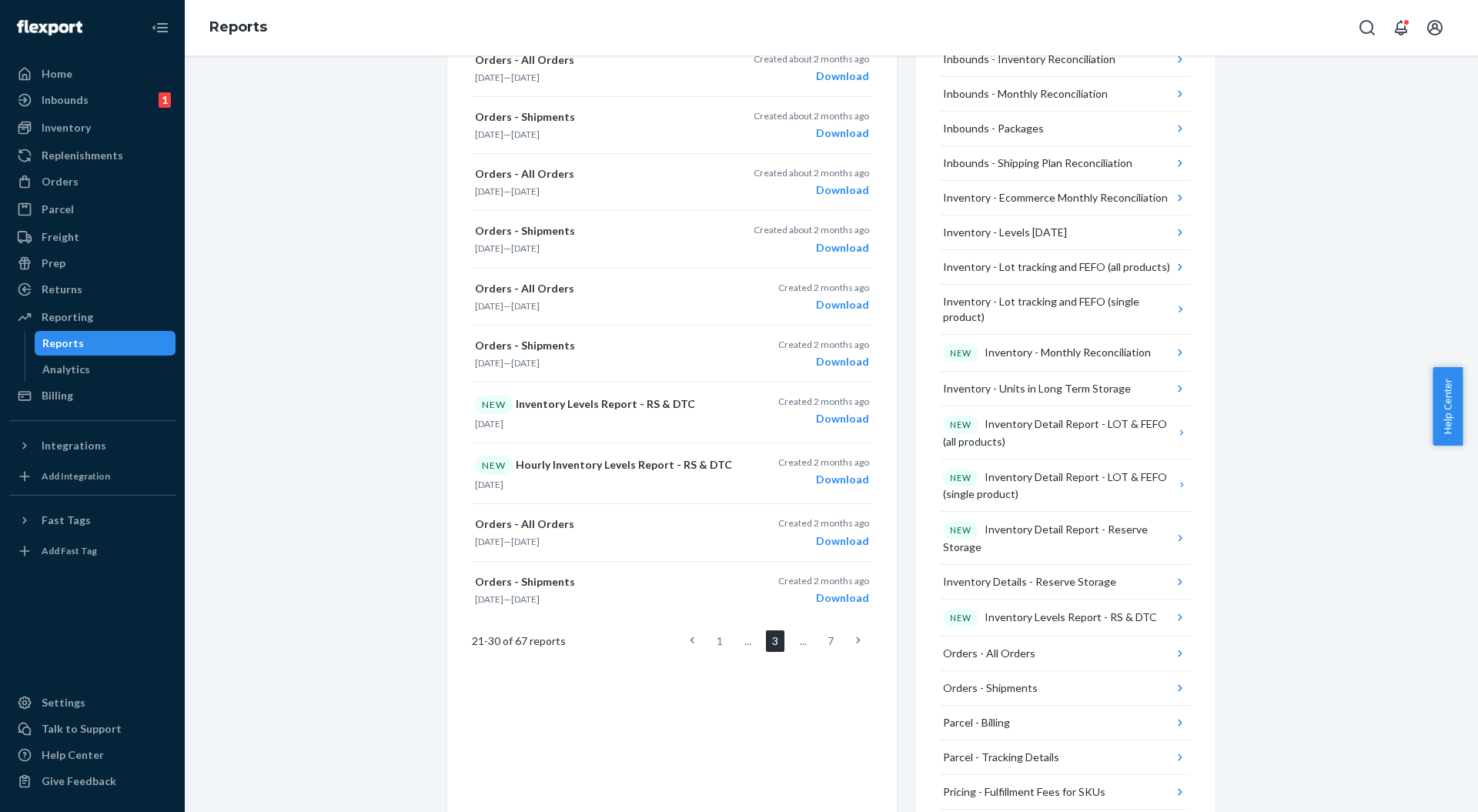
scroll to position [513, 0]
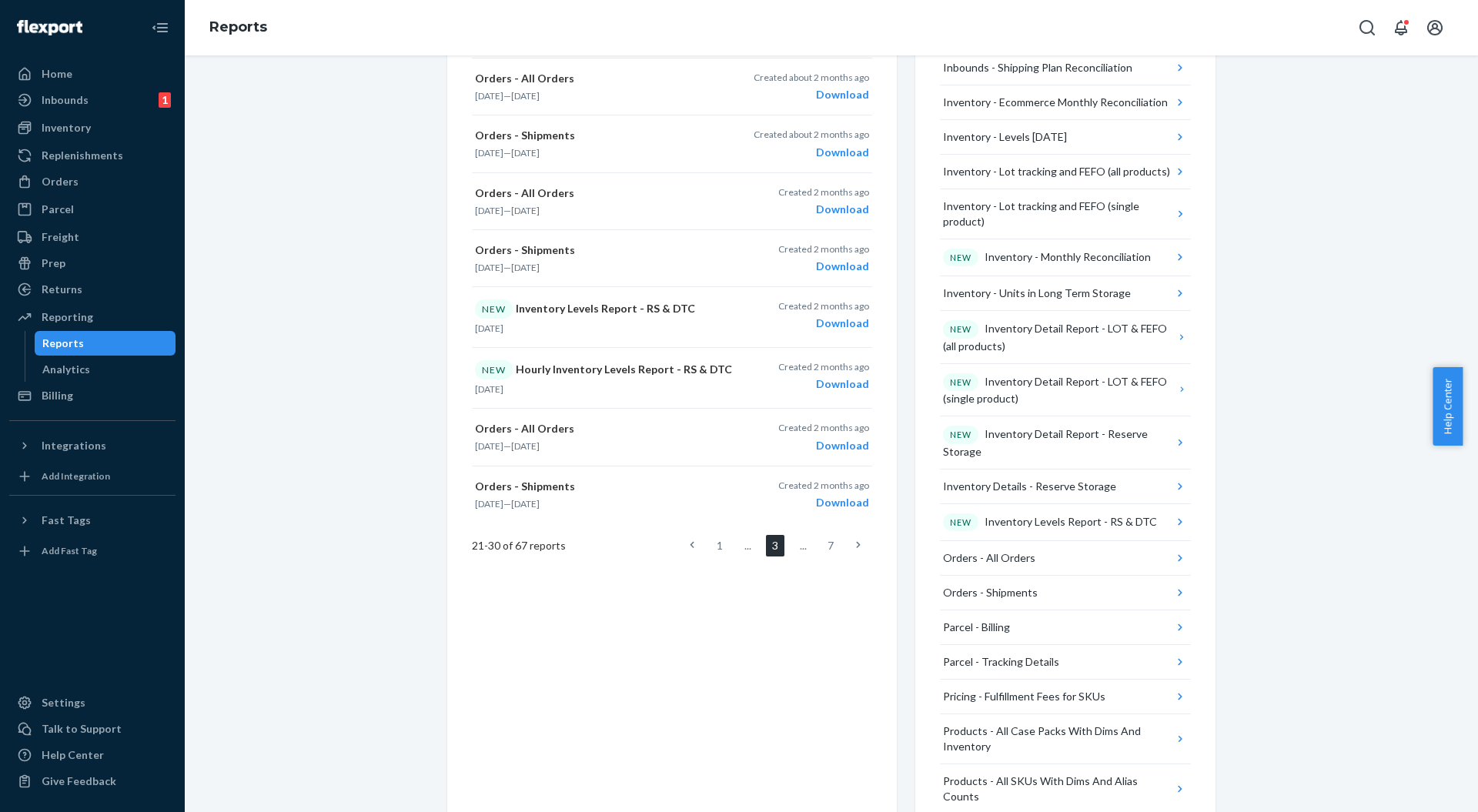
click at [850, 541] on link at bounding box center [858, 546] width 17 height 22
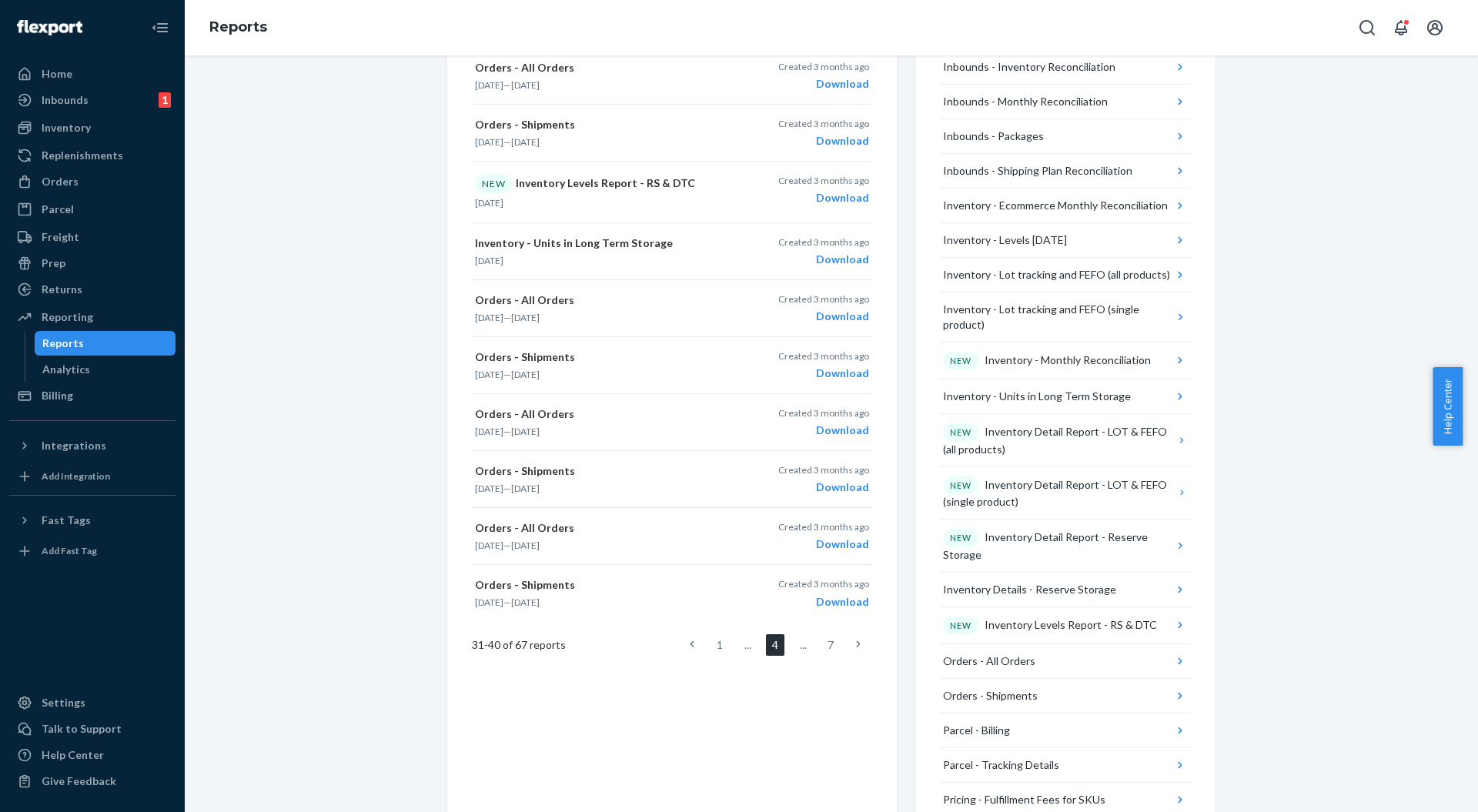
scroll to position [410, 0]
click at [59, 128] on div "Inventory" at bounding box center [66, 128] width 49 height 15
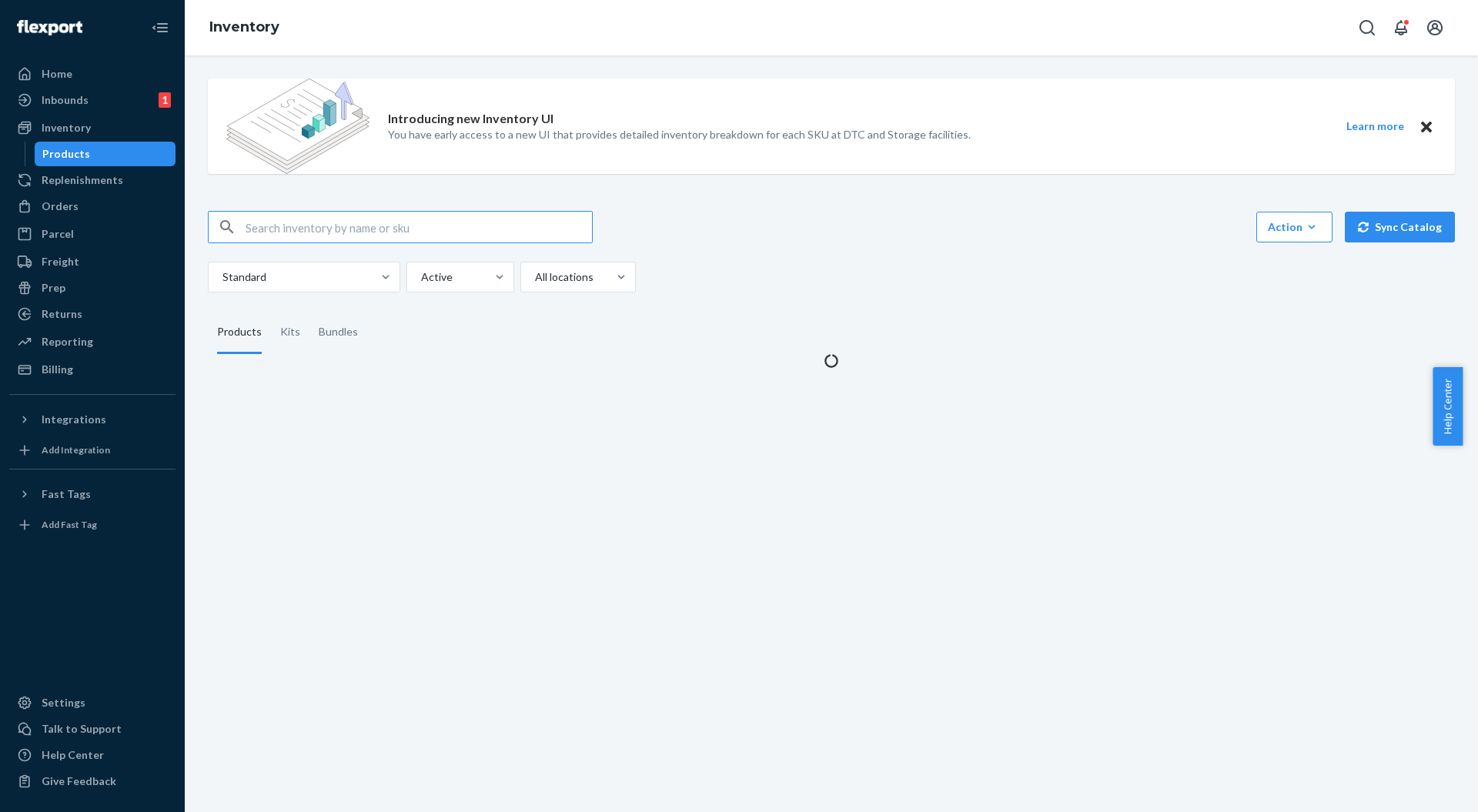
click at [333, 228] on input "text" at bounding box center [419, 227] width 347 height 30
click at [411, 220] on input "RRUBT-BLACK-S" at bounding box center [419, 227] width 347 height 30
type input "RRUBT-BLACK-S"
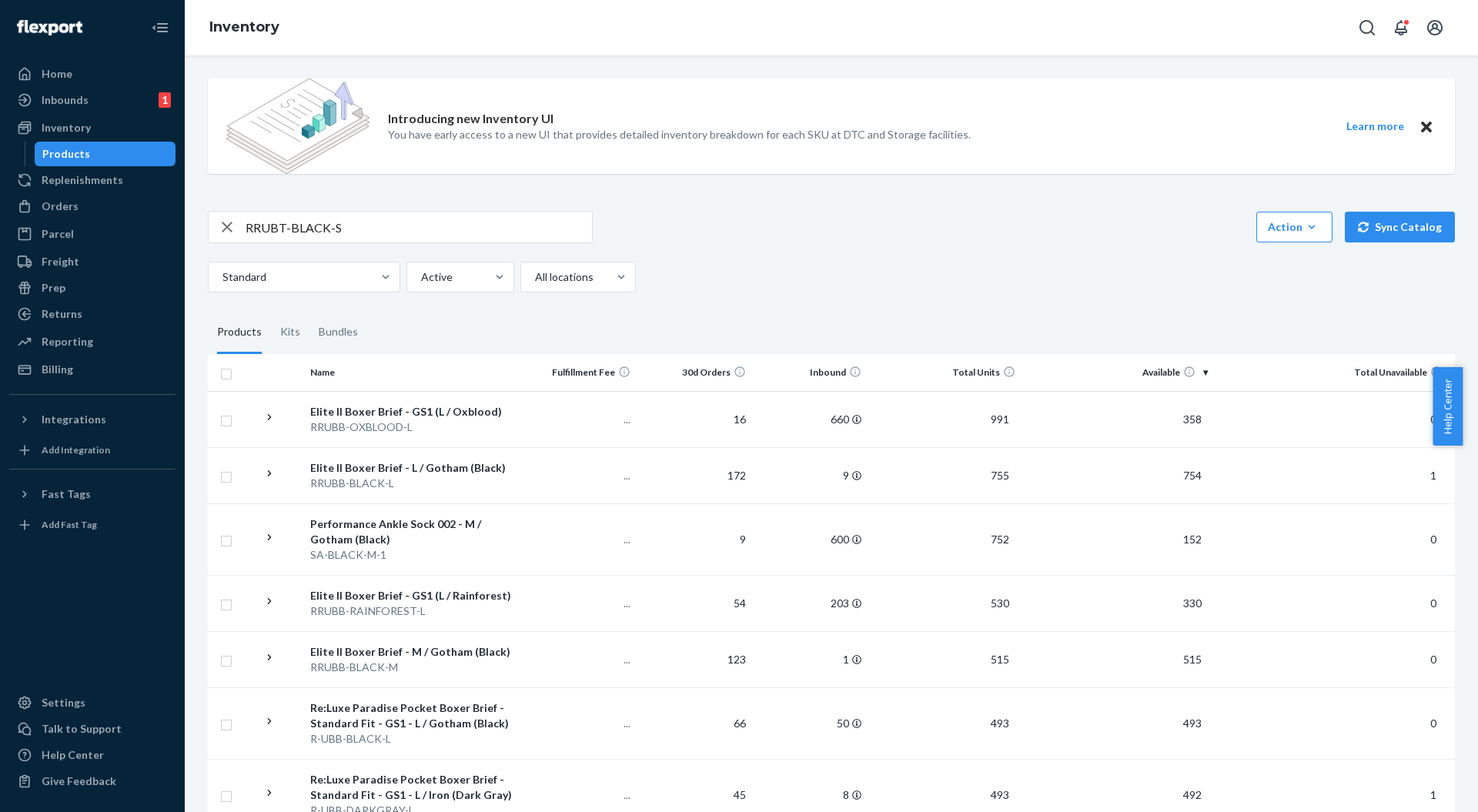
click at [453, 231] on input "RRUBT-BLACK-S" at bounding box center [419, 227] width 347 height 30
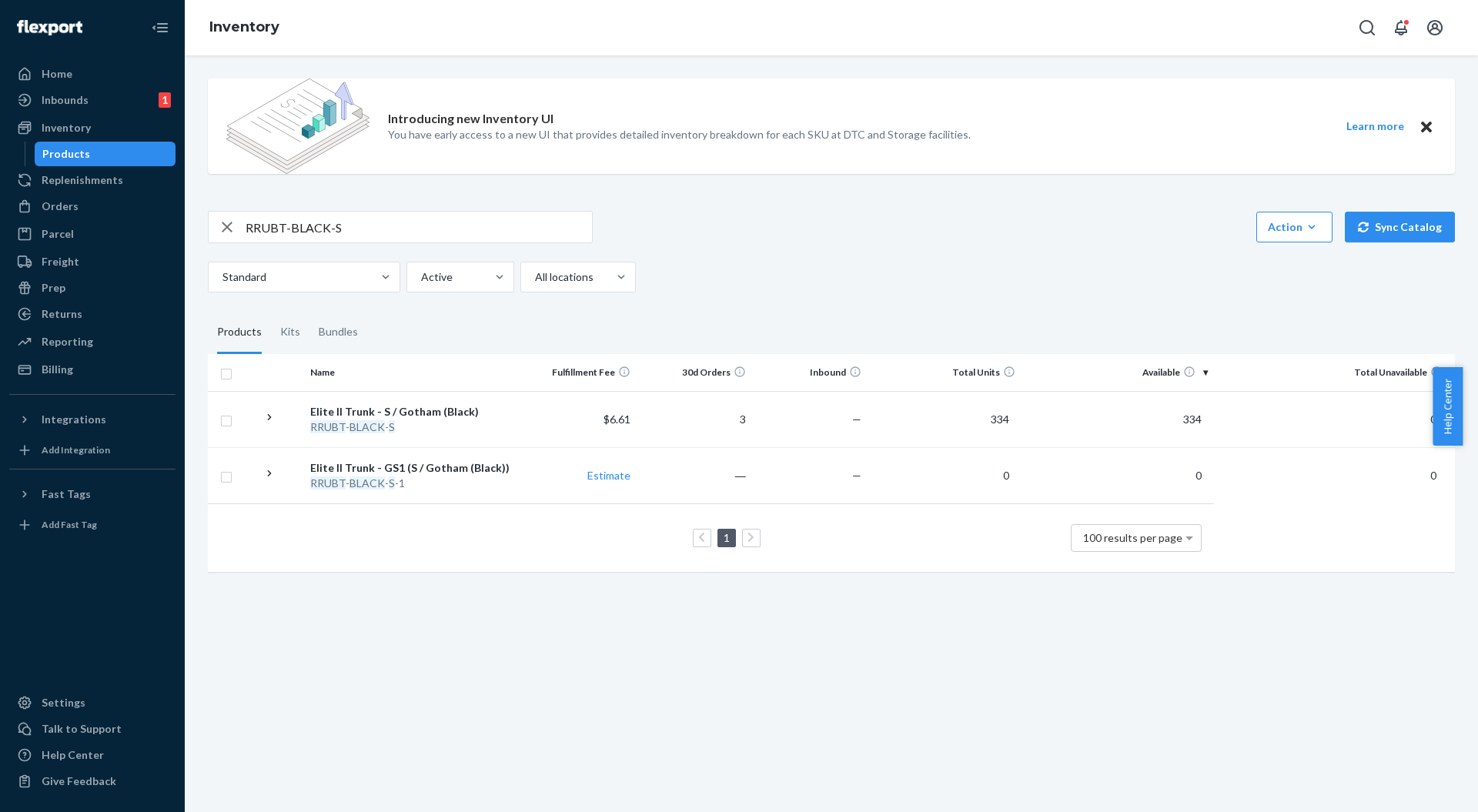
click at [521, 624] on div "Introducing new Inventory UI You have early access to a new UI that provides de…" at bounding box center [831, 433] width 1293 height 757
drag, startPoint x: 84, startPoint y: 755, endPoint x: 211, endPoint y: 535, distance: 254.0
click at [211, 535] on td "1 100 results per page" at bounding box center [711, 538] width 1006 height 68
click at [645, 176] on div "Introducing new Inventory UI You have early access to a new UI that provides de…" at bounding box center [831, 129] width 1247 height 126
click at [225, 232] on icon "button" at bounding box center [227, 227] width 18 height 30
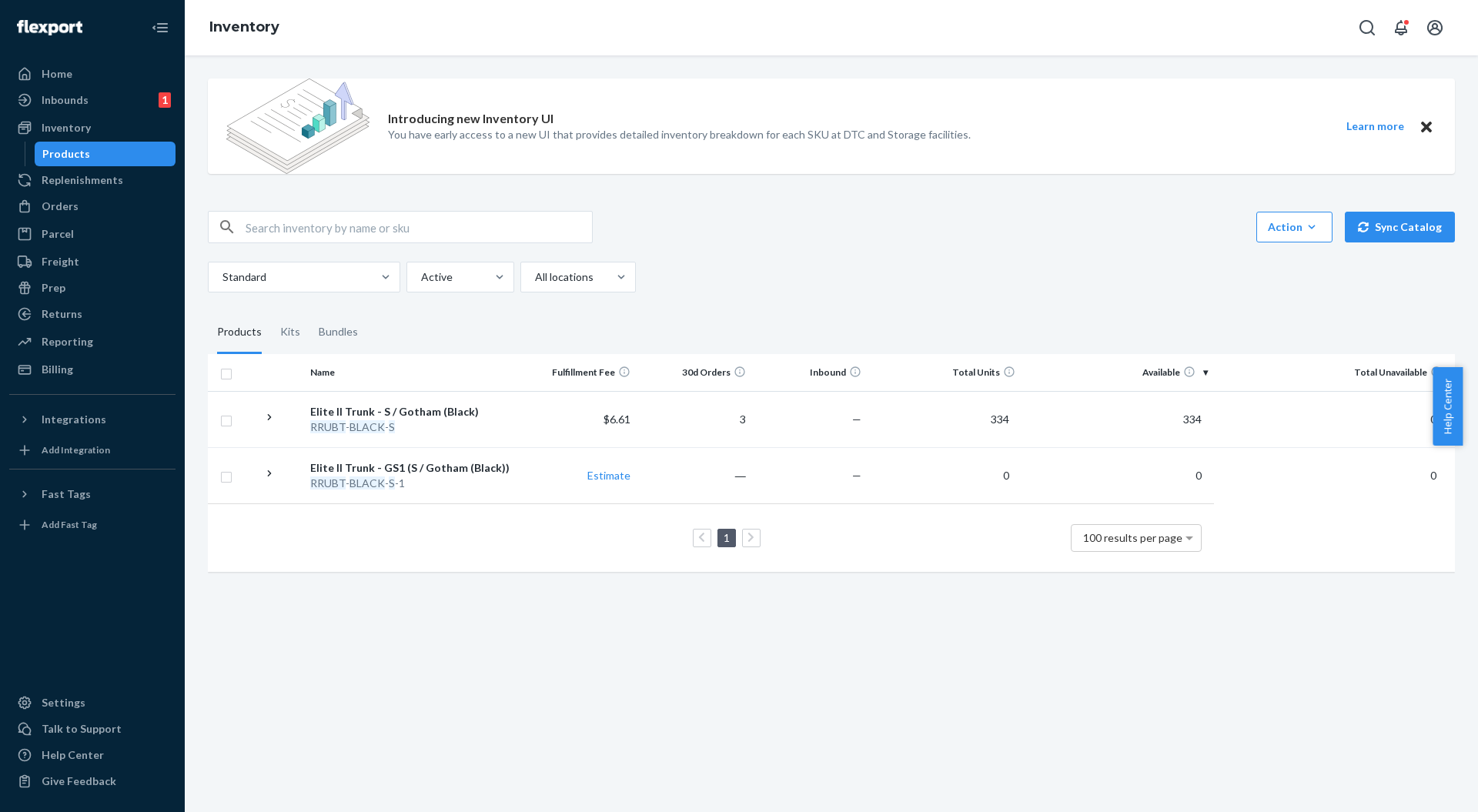
click at [644, 189] on div "Introducing new Inventory UI You have early access to a new UI that provides de…" at bounding box center [831, 129] width 1247 height 126
click at [80, 82] on div "Home" at bounding box center [91, 74] width 163 height 22
